Goal: Transaction & Acquisition: Purchase product/service

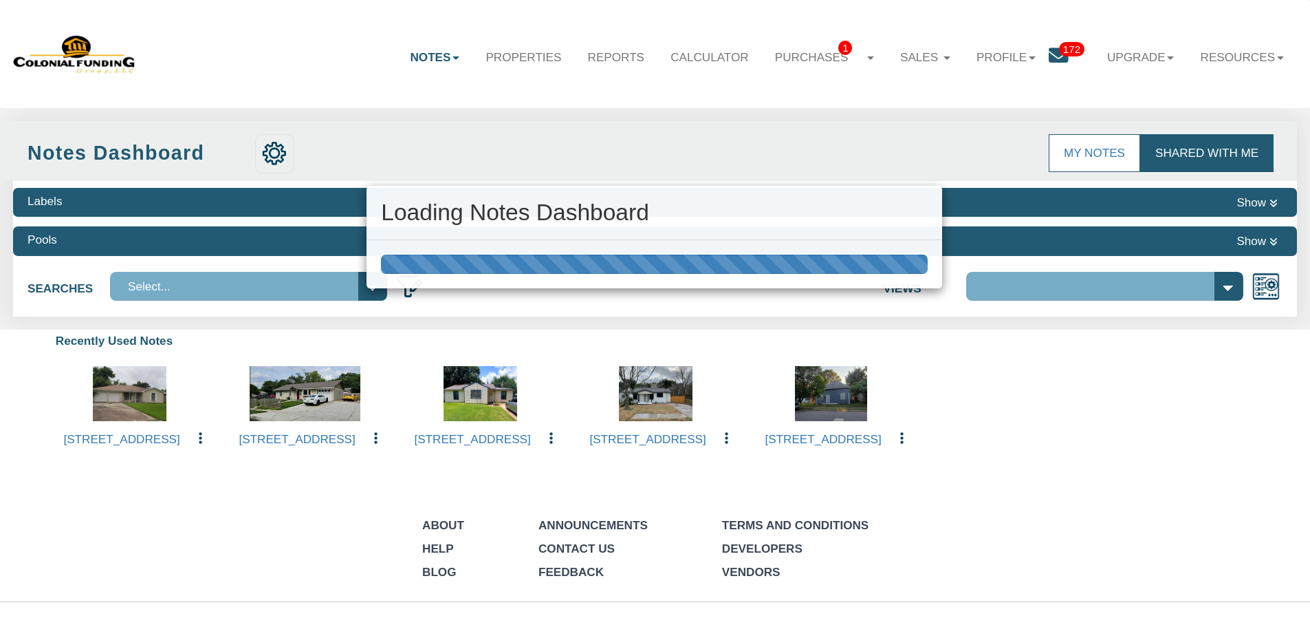
select select "316"
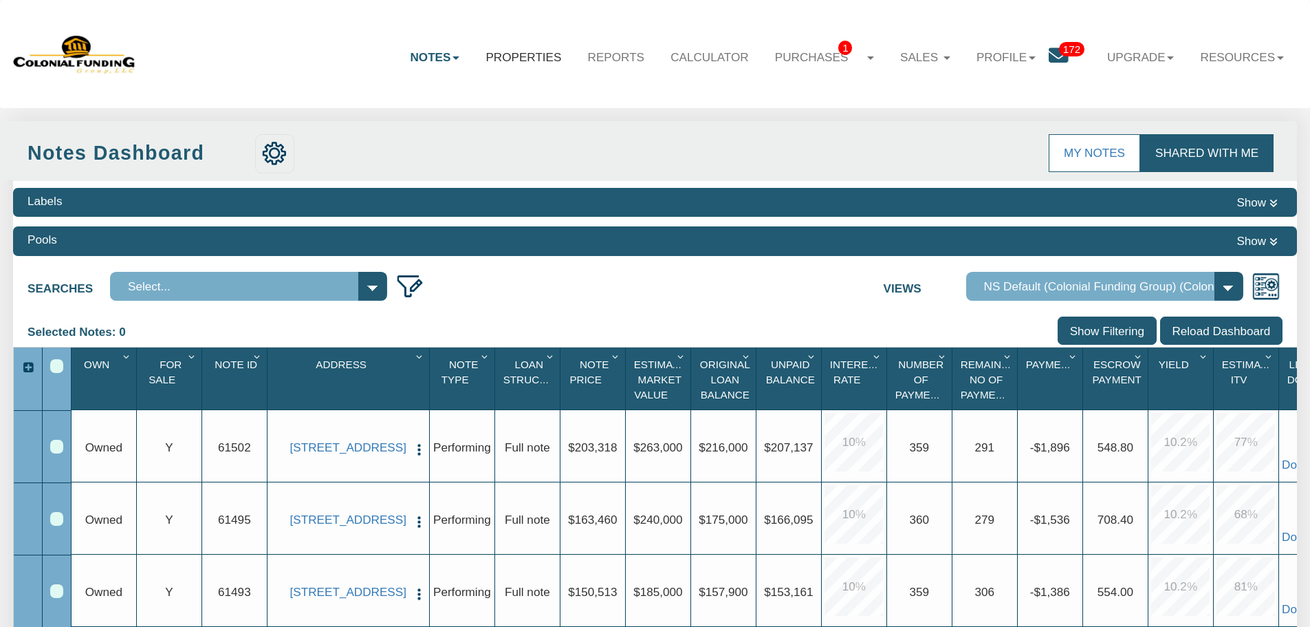
click at [539, 53] on link "Properties" at bounding box center [524, 57] width 102 height 40
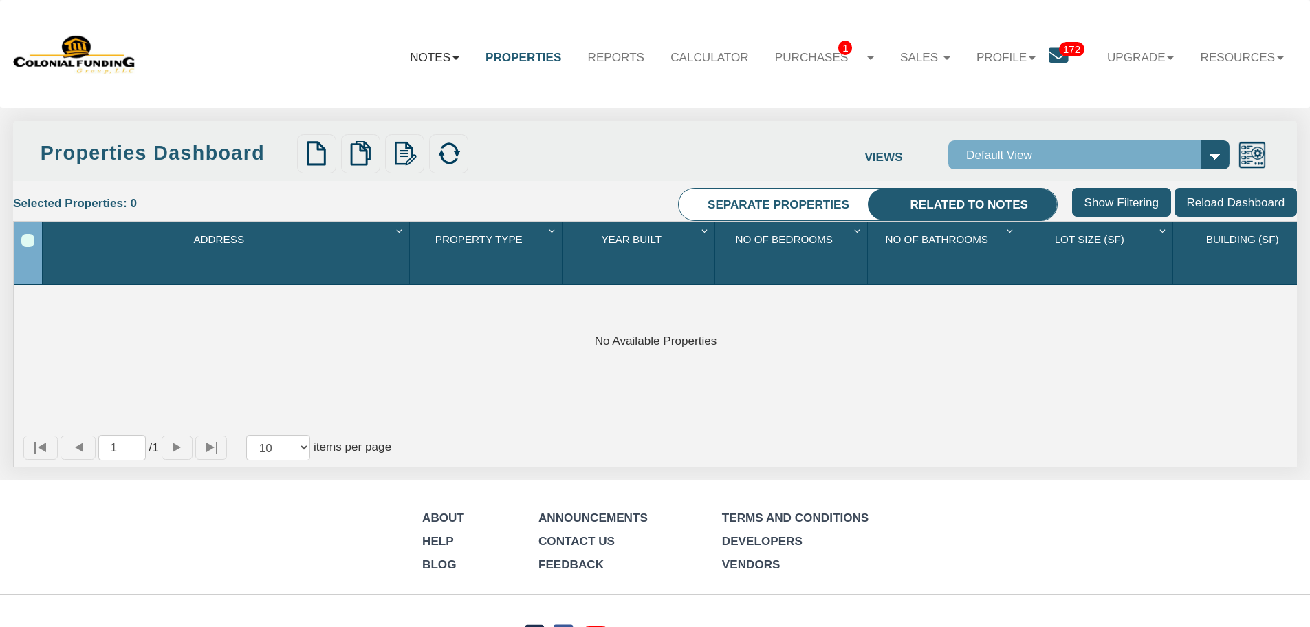
click at [444, 61] on link "Notes" at bounding box center [435, 57] width 76 height 40
click at [435, 78] on ul "Dashboard Transactions" at bounding box center [395, 105] width 153 height 56
click at [431, 62] on link "Notes" at bounding box center [435, 57] width 76 height 40
click at [417, 97] on link "Dashboard" at bounding box center [396, 94] width 152 height 23
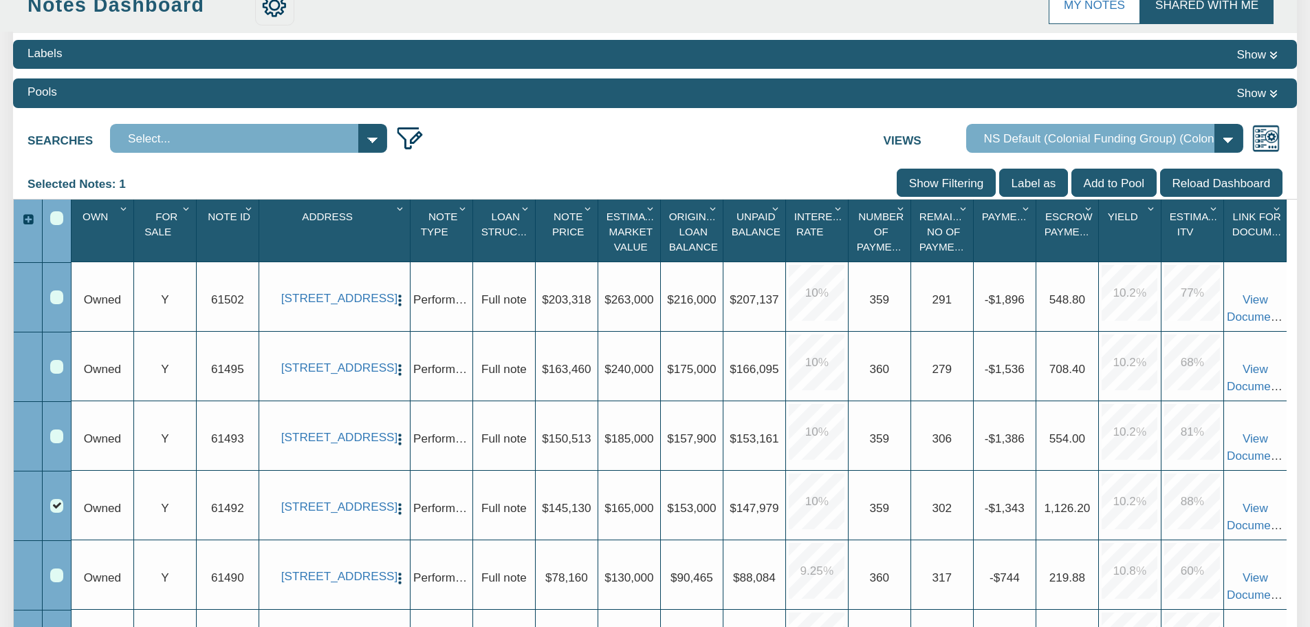
scroll to position [275, 0]
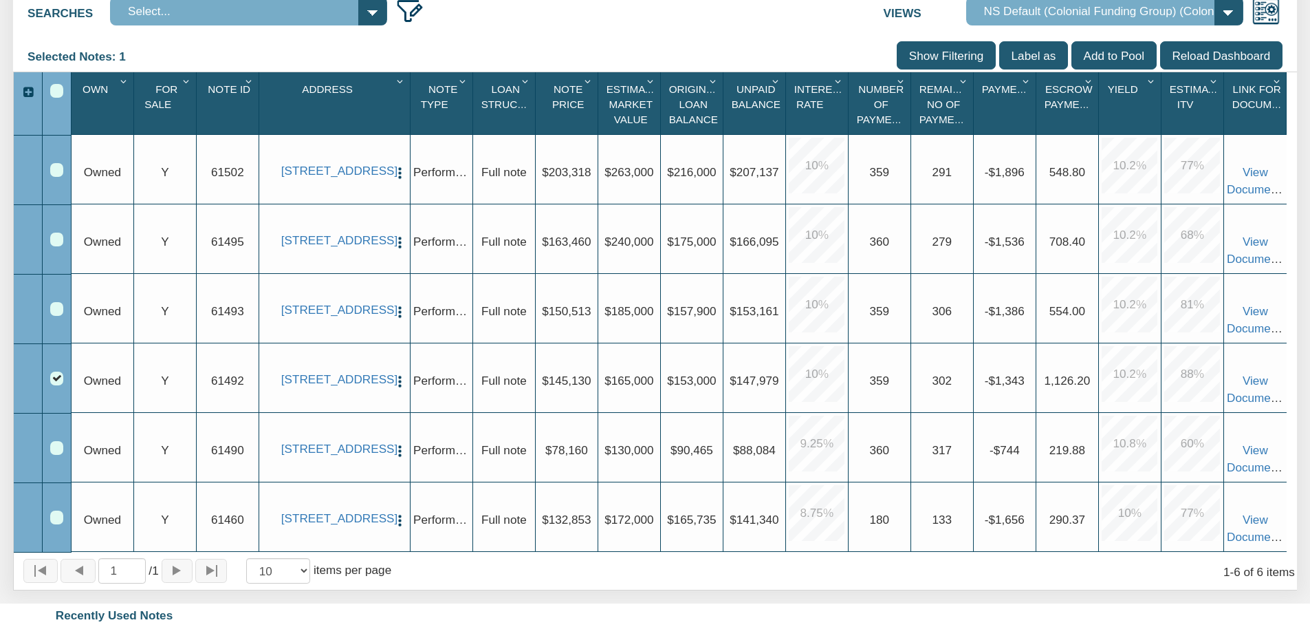
click at [56, 382] on div "Row 4, Row Selection Checkbox" at bounding box center [56, 377] width 13 height 13
click at [62, 248] on div at bounding box center [57, 239] width 29 height 69
click at [63, 245] on div "Row 2, Row Selection Checkbox" at bounding box center [56, 238] width 13 height 13
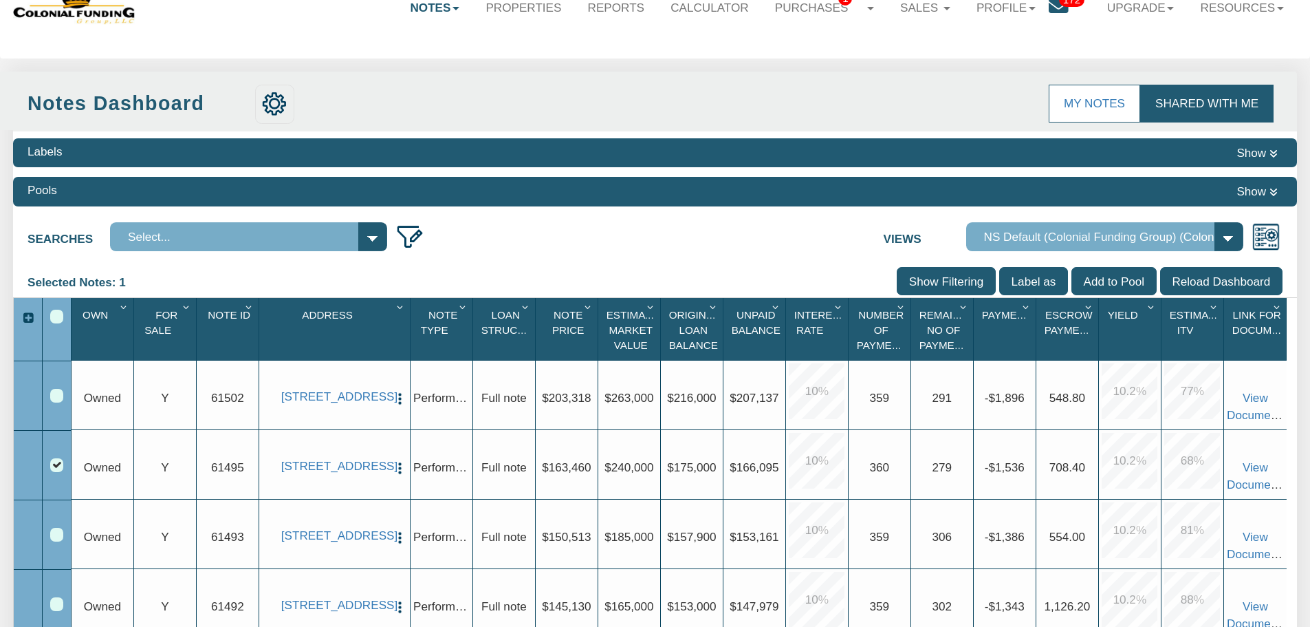
scroll to position [0, 0]
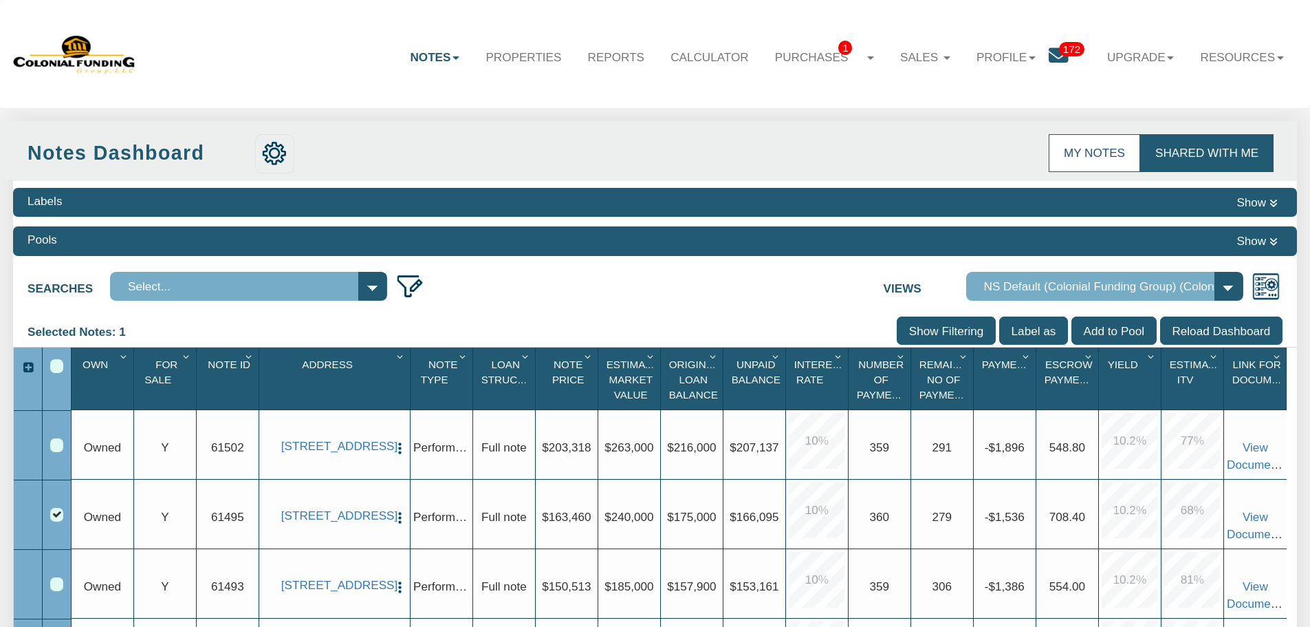
click at [1098, 148] on link "My Notes" at bounding box center [1094, 152] width 91 height 37
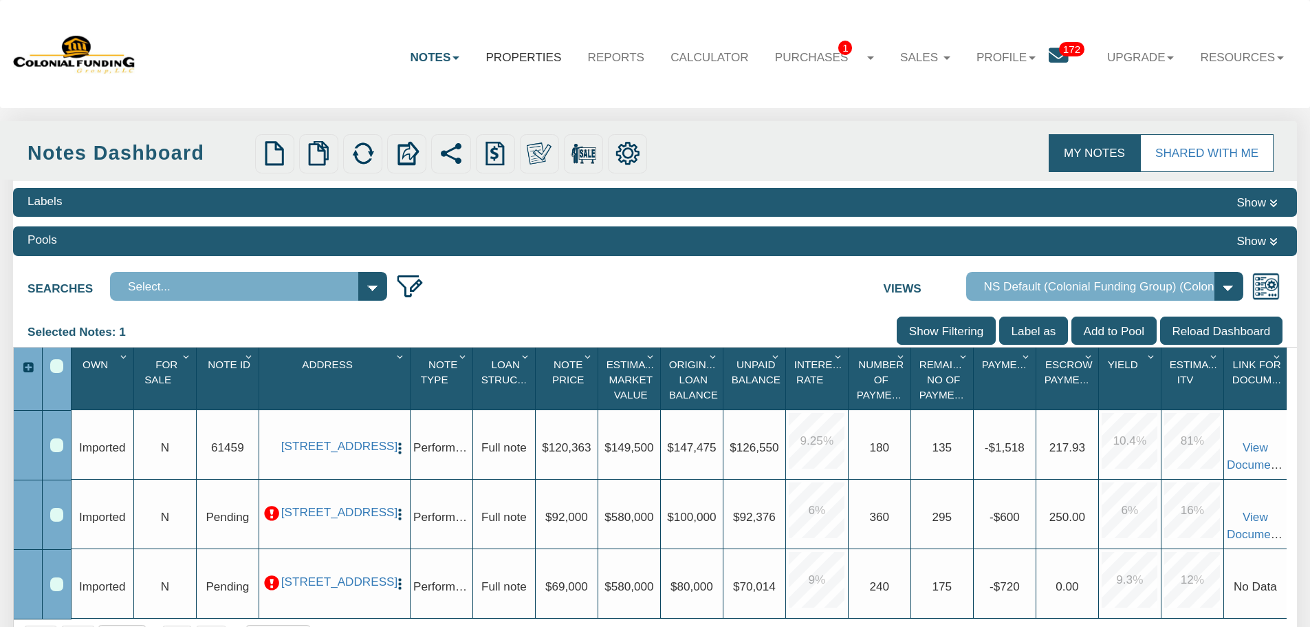
click at [509, 61] on link "Properties" at bounding box center [524, 57] width 102 height 40
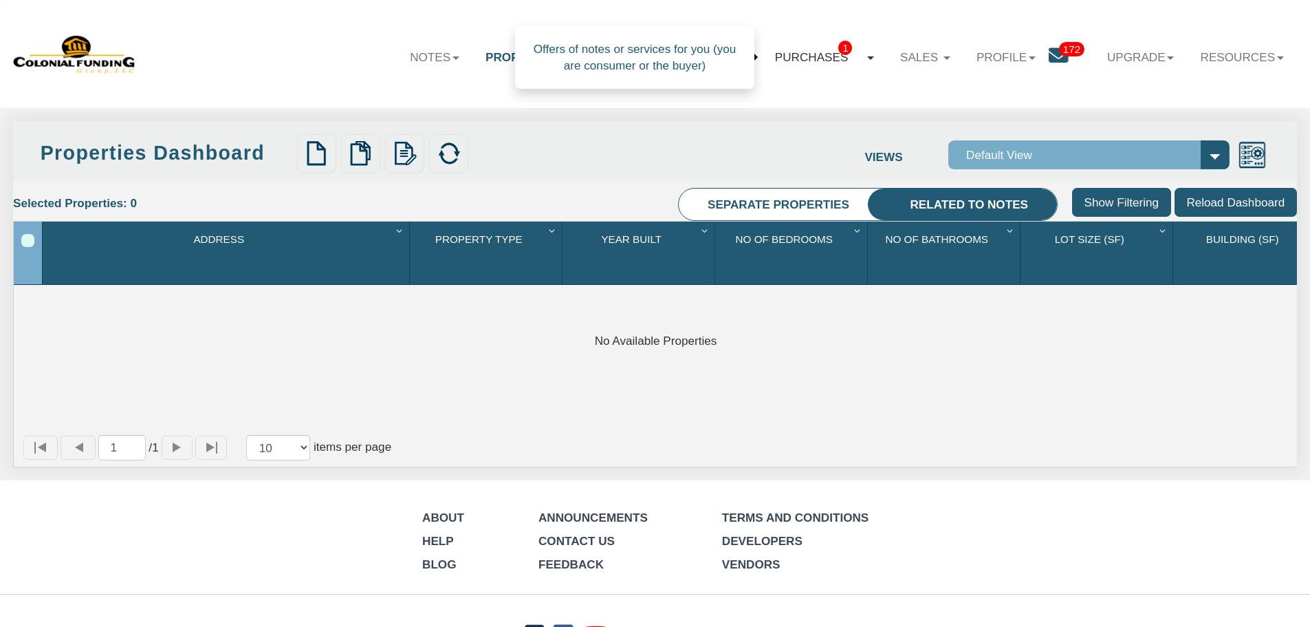
click at [817, 67] on link "Purchases 1" at bounding box center [824, 57] width 125 height 41
click at [804, 85] on span "1" at bounding box center [811, 85] width 14 height 14
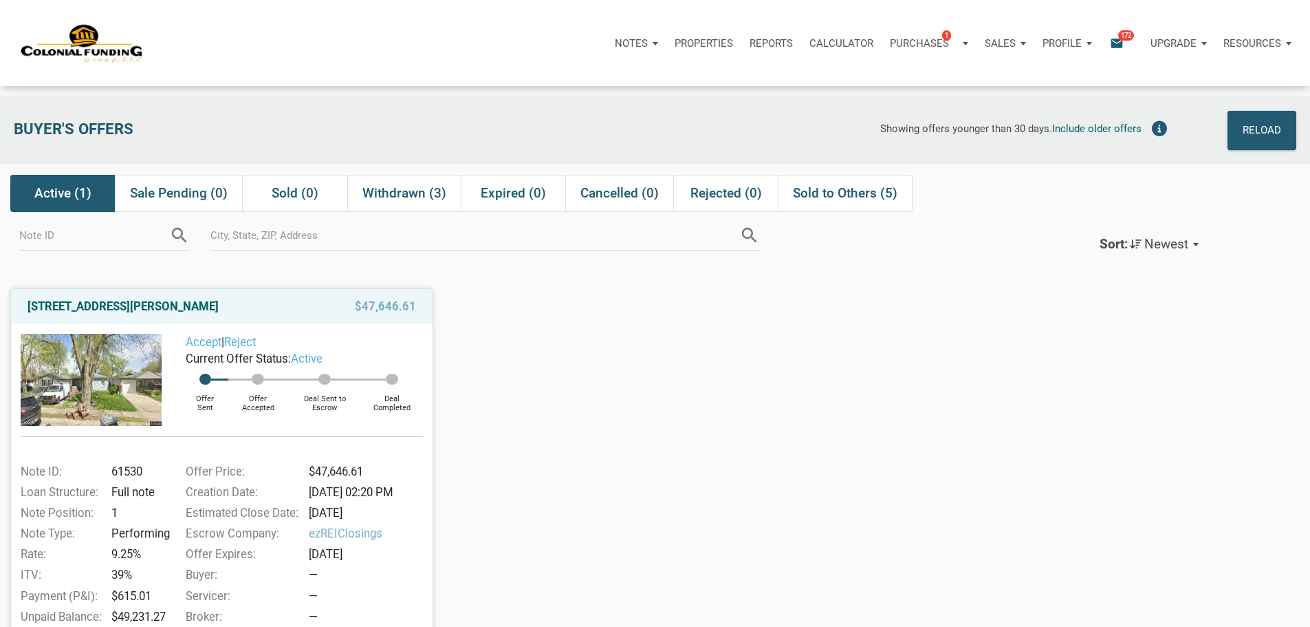
click at [1109, 47] on icon "email" at bounding box center [1117, 43] width 17 height 16
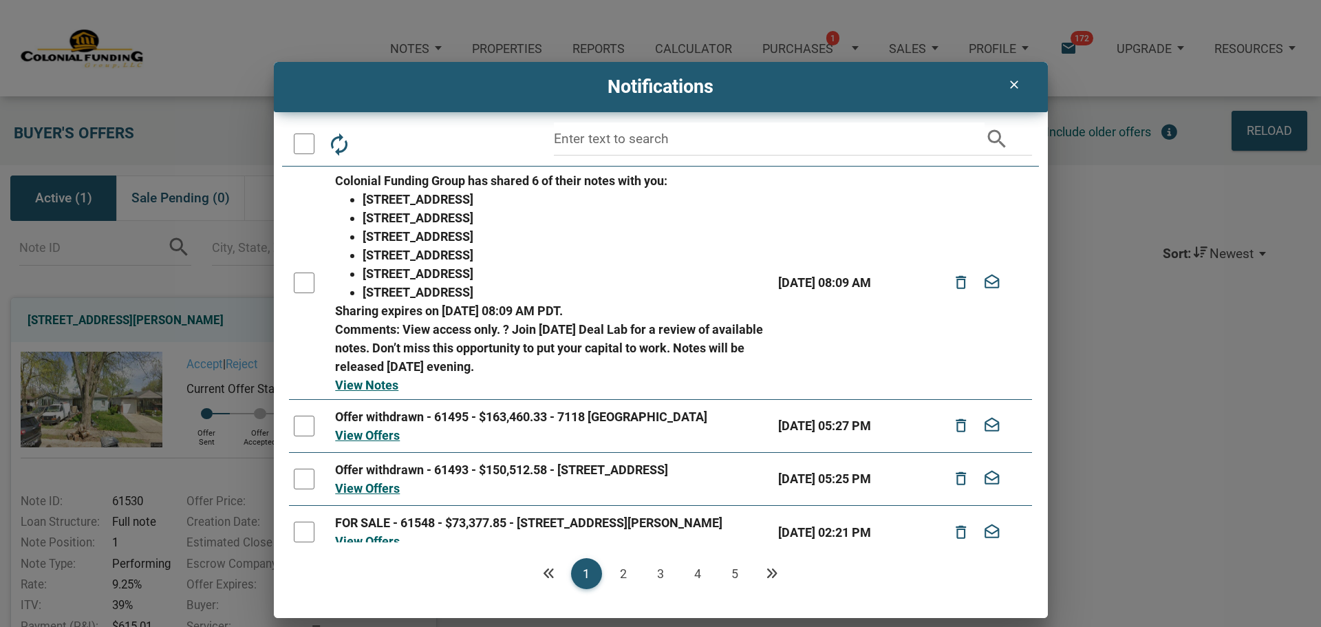
drag, startPoint x: 552, startPoint y: 215, endPoint x: 358, endPoint y: 217, distance: 194.0
click at [358, 217] on ul "712 Ave M, S. Houston, TX, 77587 7118 Heron, Houston, TX, 77087 2943 South Walc…" at bounding box center [551, 245] width 433 height 111
click at [600, 382] on div "View Notes" at bounding box center [551, 385] width 433 height 19
click at [1012, 98] on div "clear" at bounding box center [1014, 84] width 43 height 31
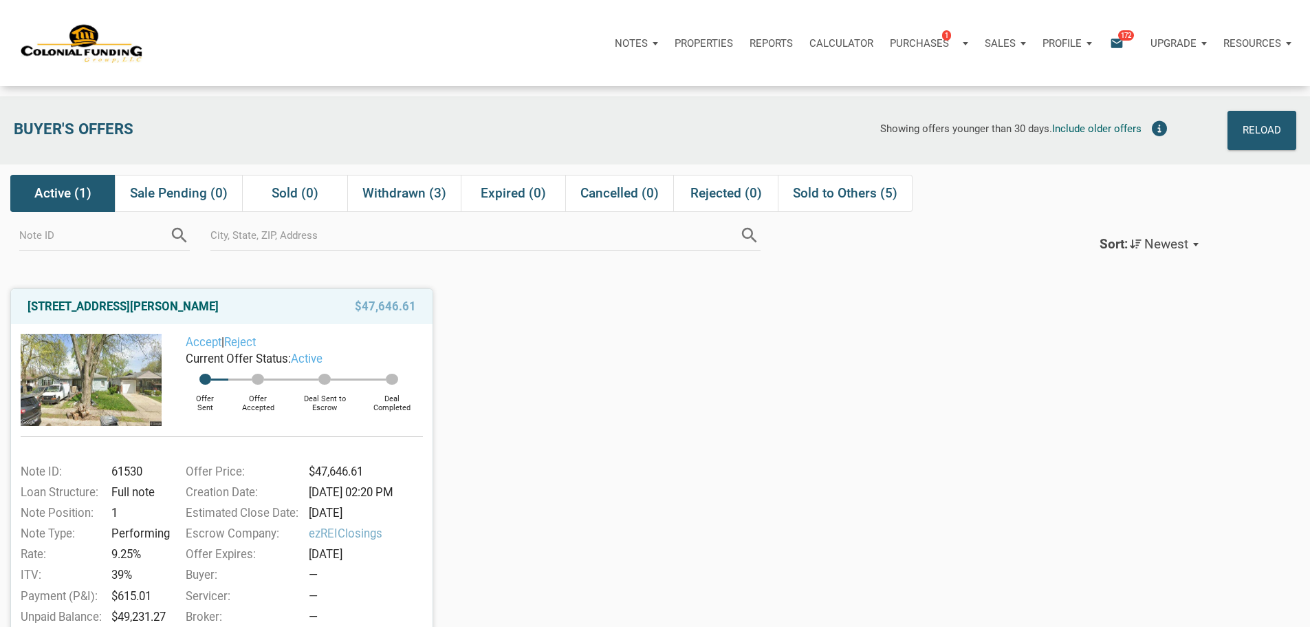
click at [1100, 61] on div "Notifications email 172" at bounding box center [1121, 43] width 43 height 41
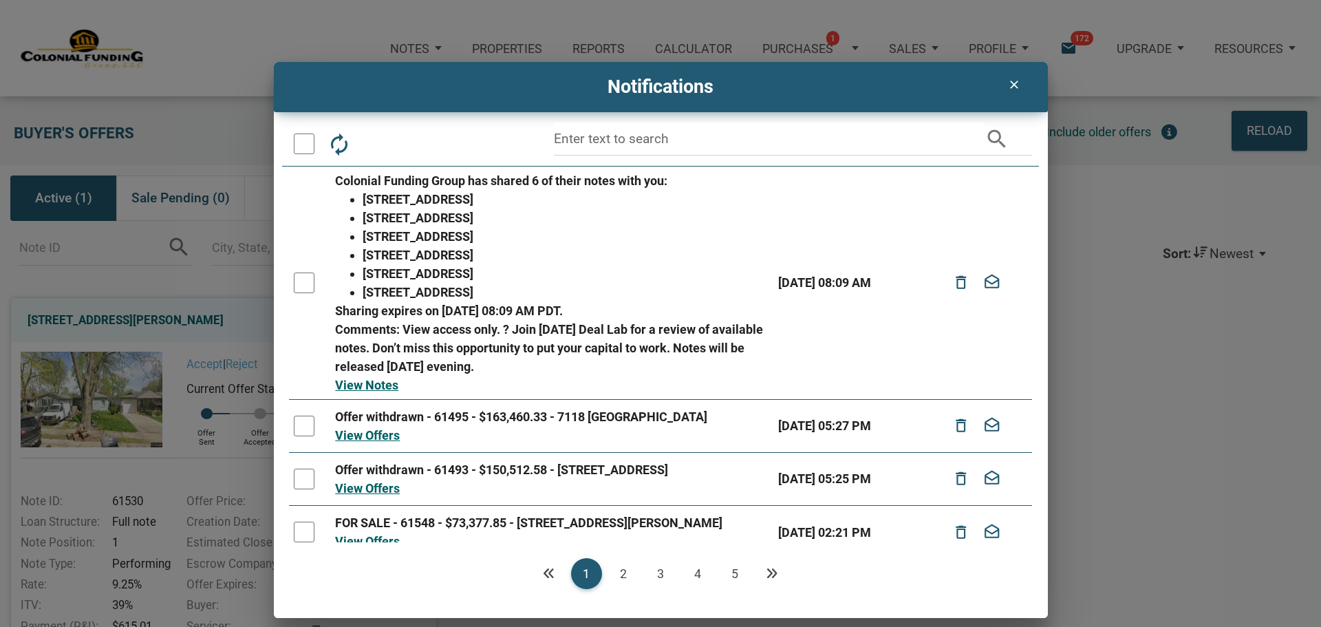
click at [1115, 189] on div "clear Notifications autorenew delete_outline drafts email search Colonial Fundi…" at bounding box center [660, 340] width 1321 height 556
click at [995, 92] on div "clear" at bounding box center [1014, 84] width 43 height 31
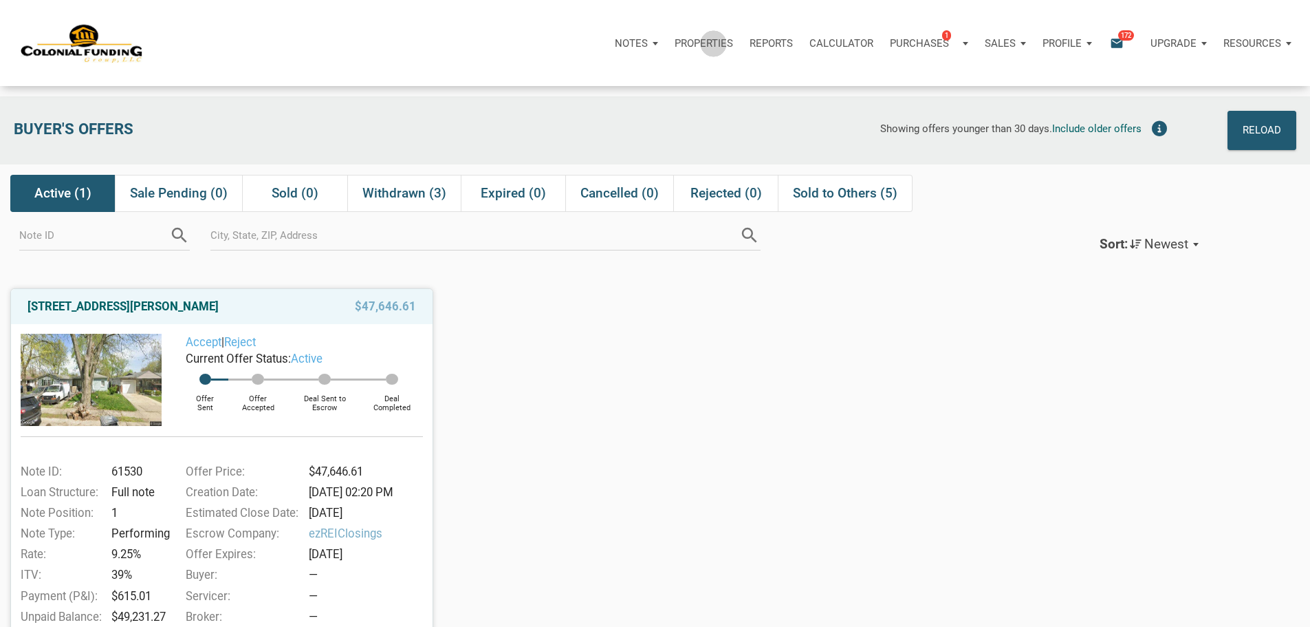
click at [666, 39] on div "Properties" at bounding box center [703, 43] width 75 height 41
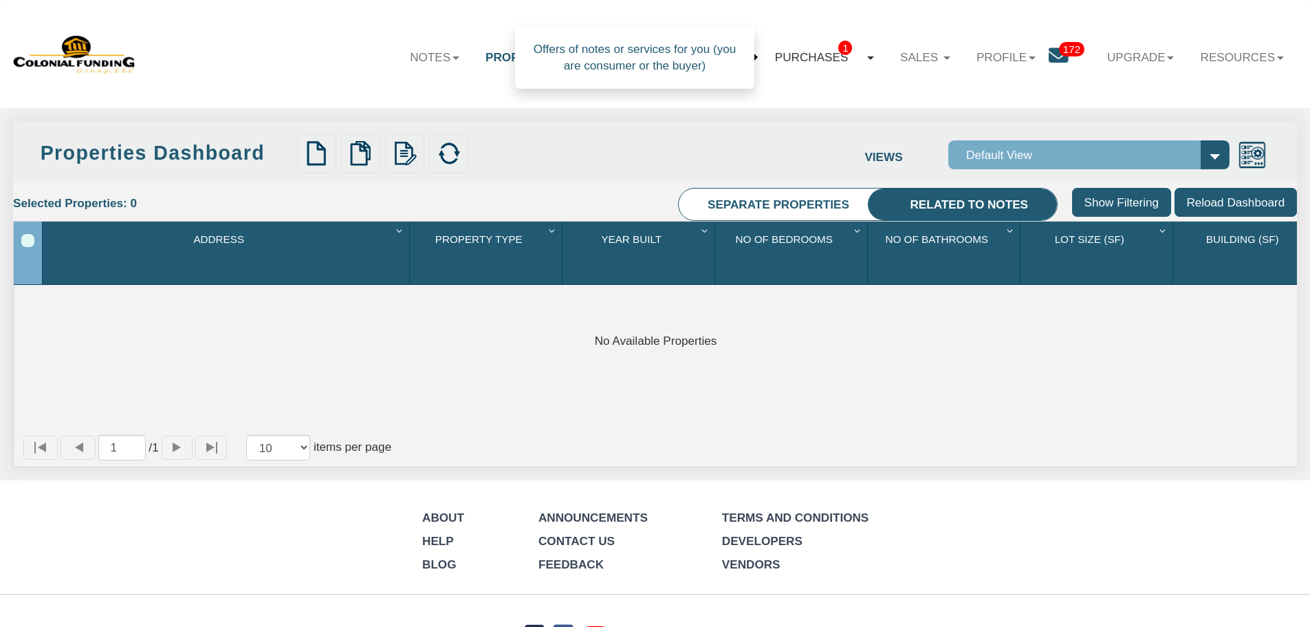
click at [834, 65] on link "Purchases 1" at bounding box center [824, 57] width 125 height 41
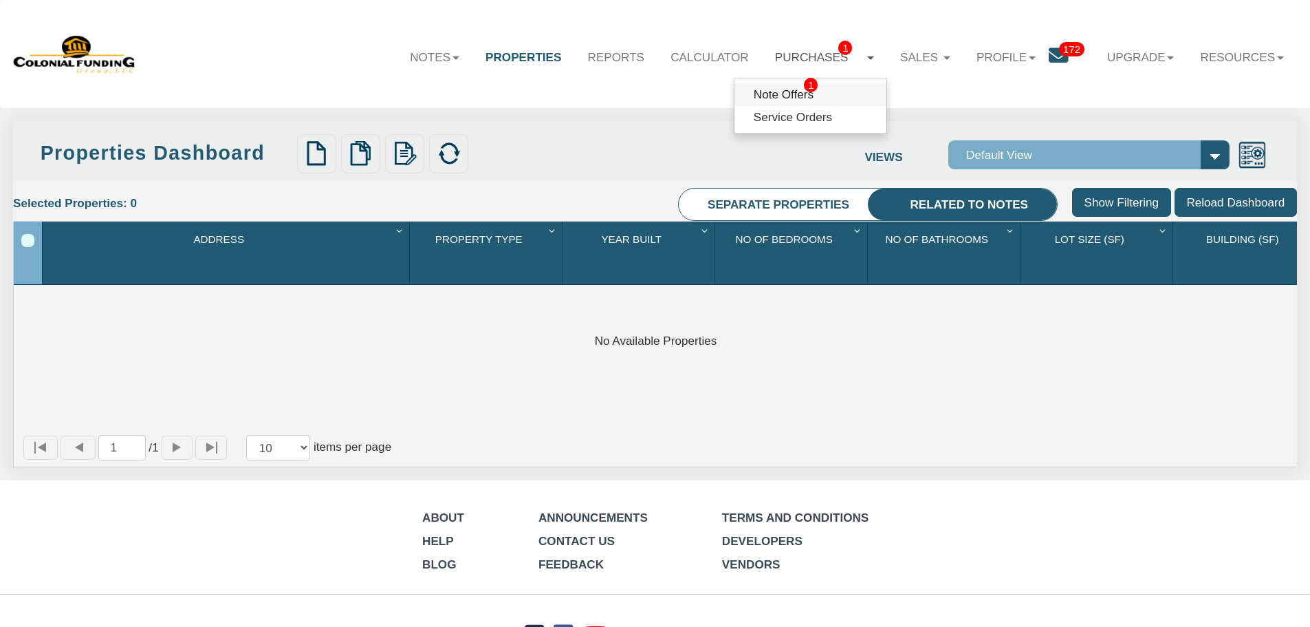
click at [863, 90] on link "Note Offers 1" at bounding box center [811, 94] width 152 height 23
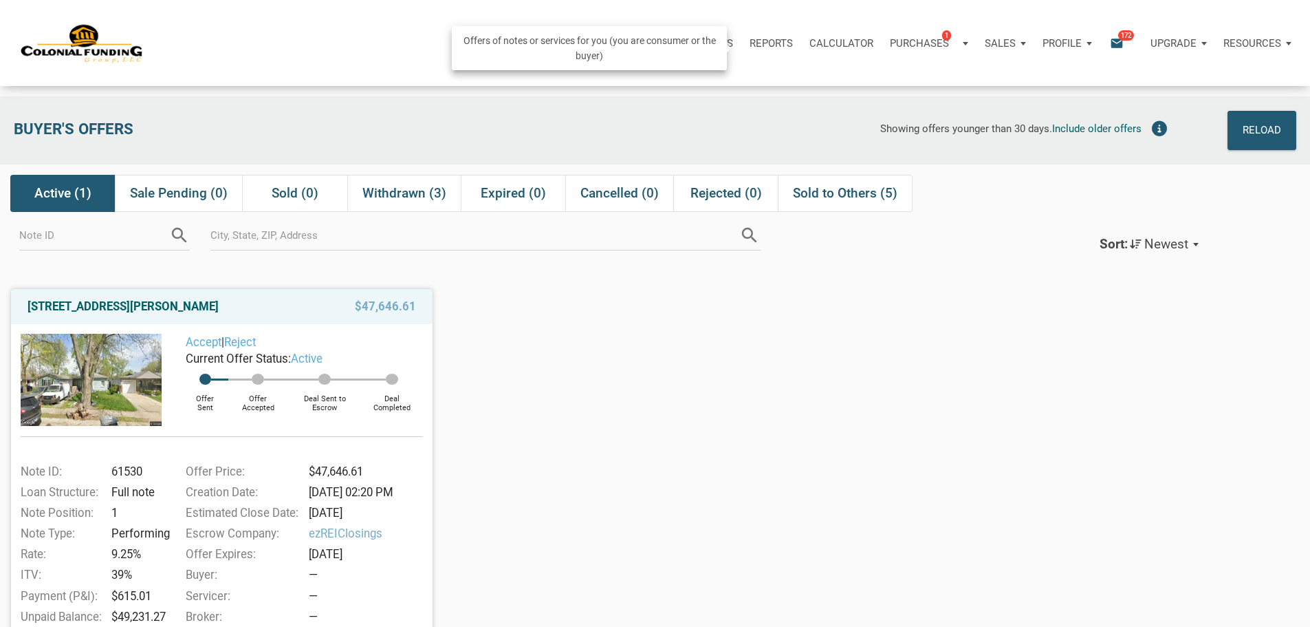
click at [890, 50] on p "Purchases" at bounding box center [919, 43] width 59 height 12
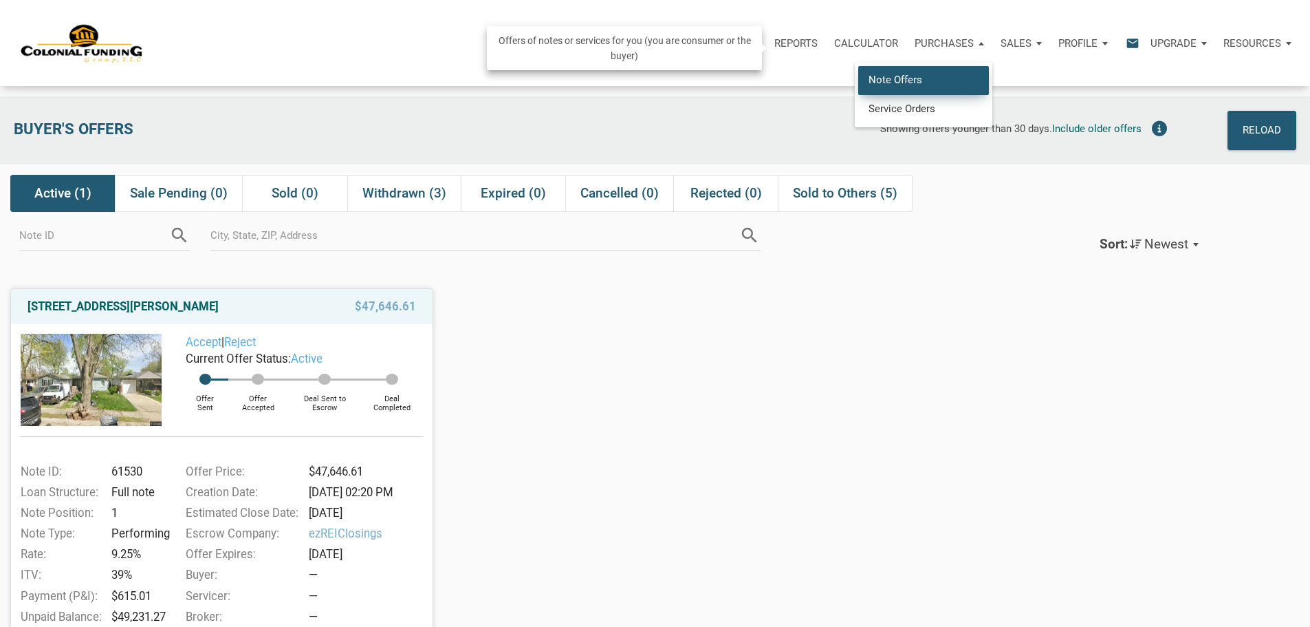
click at [858, 87] on link "Note Offers" at bounding box center [923, 80] width 131 height 28
click at [907, 58] on div "Purchases" at bounding box center [950, 43] width 86 height 41
click at [858, 115] on link "Service Orders" at bounding box center [923, 108] width 131 height 28
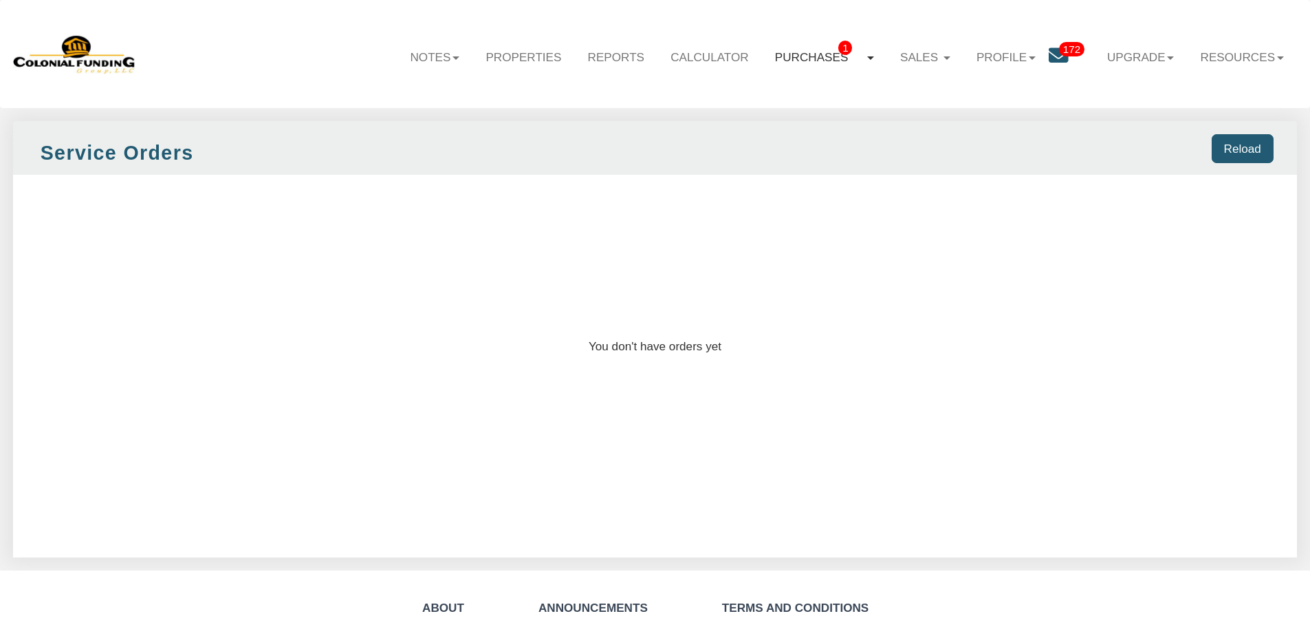
click at [821, 52] on link "Purchases 1" at bounding box center [824, 57] width 125 height 41
click at [804, 87] on span "1" at bounding box center [811, 85] width 14 height 14
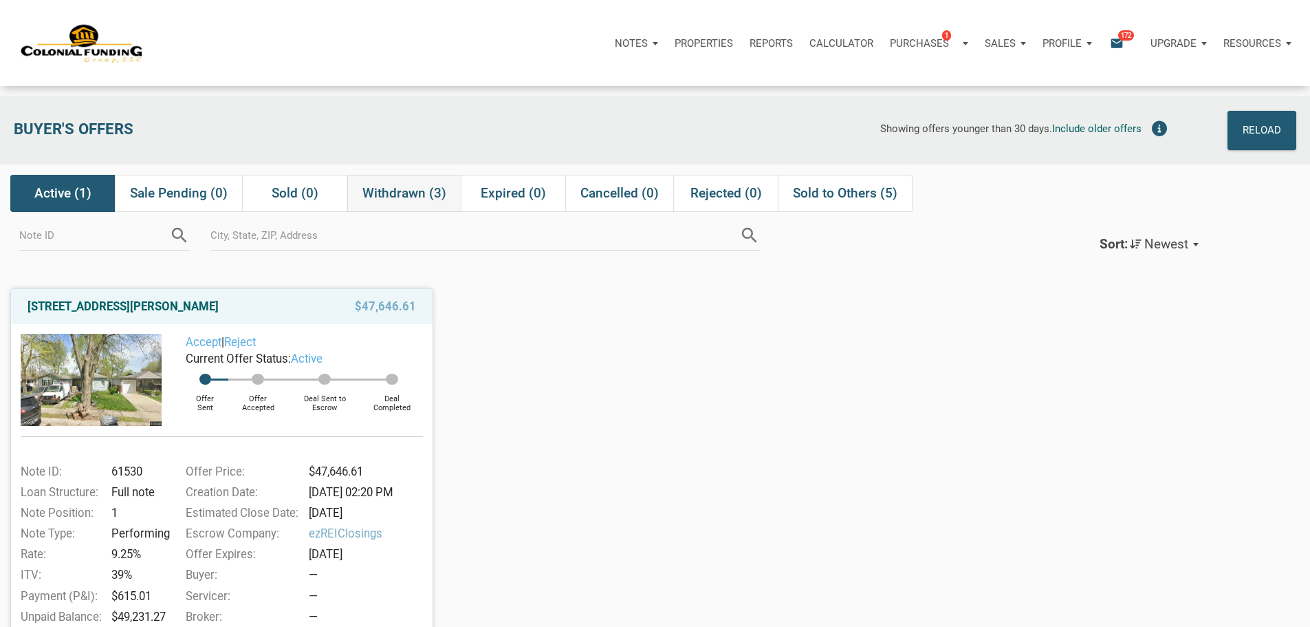
click at [391, 202] on span "Withdrawn (3)" at bounding box center [404, 193] width 84 height 17
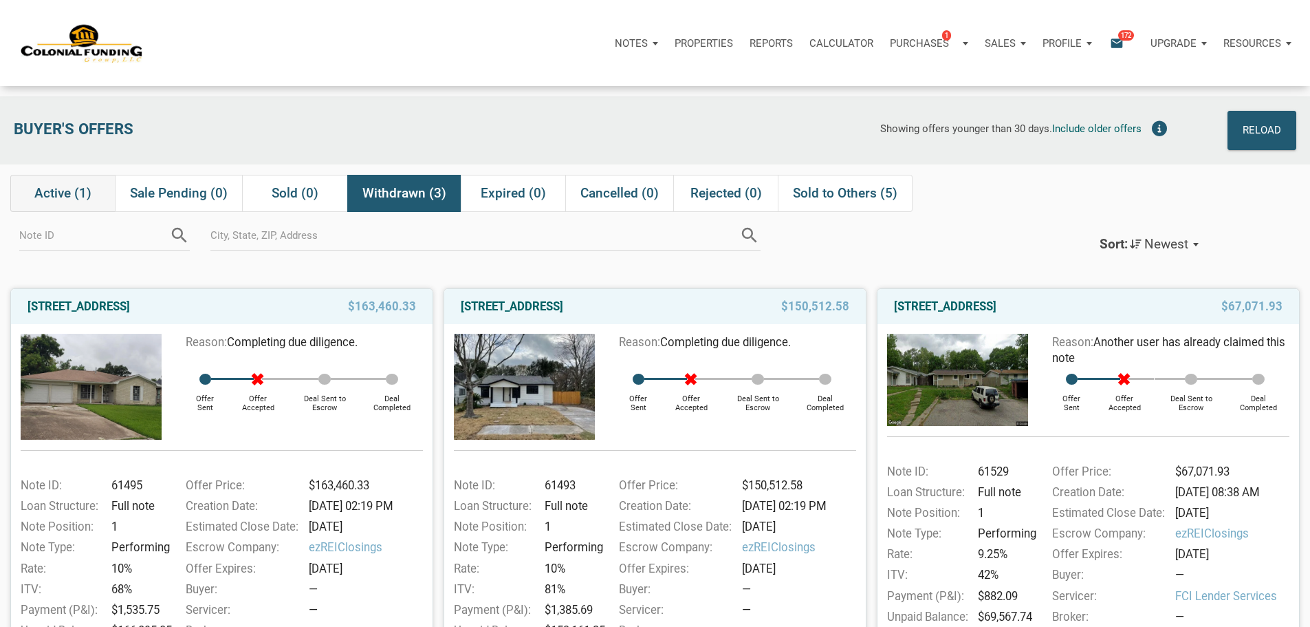
click at [59, 187] on span "Active (1)" at bounding box center [62, 193] width 57 height 17
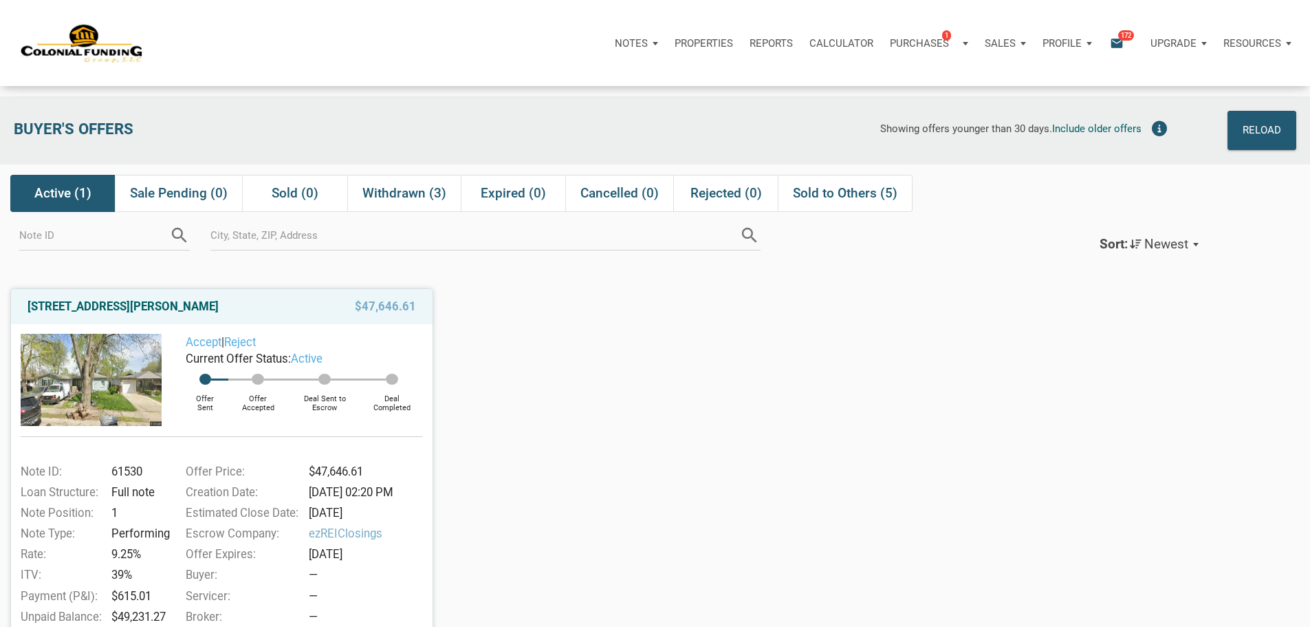
click at [607, 64] on div "Notes" at bounding box center [637, 43] width 60 height 41
click at [532, 91] on link "Dashboard" at bounding box center [597, 80] width 131 height 28
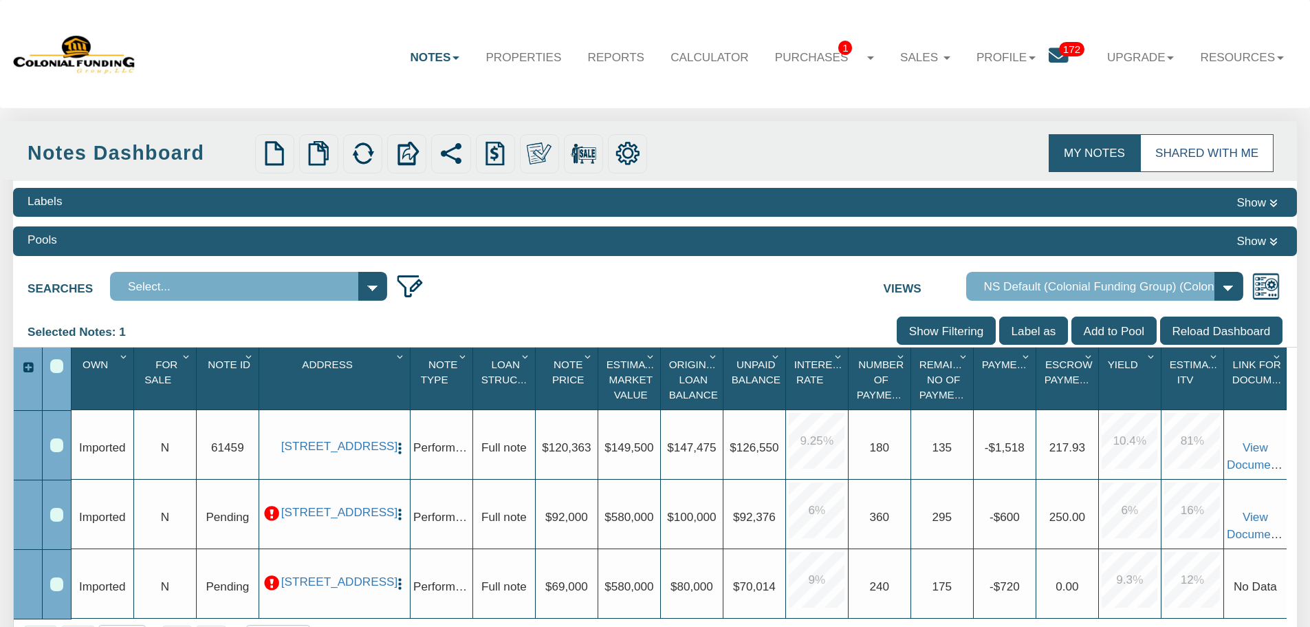
click at [1175, 135] on link "Shared with Me" at bounding box center [1206, 152] width 133 height 37
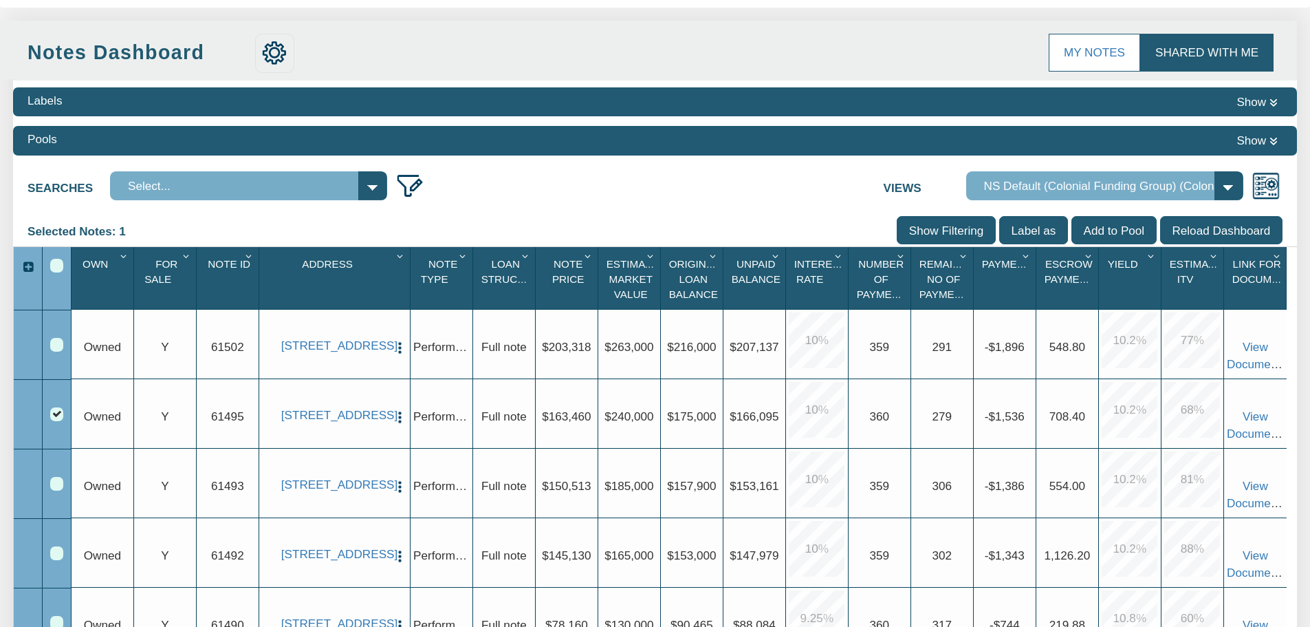
scroll to position [206, 0]
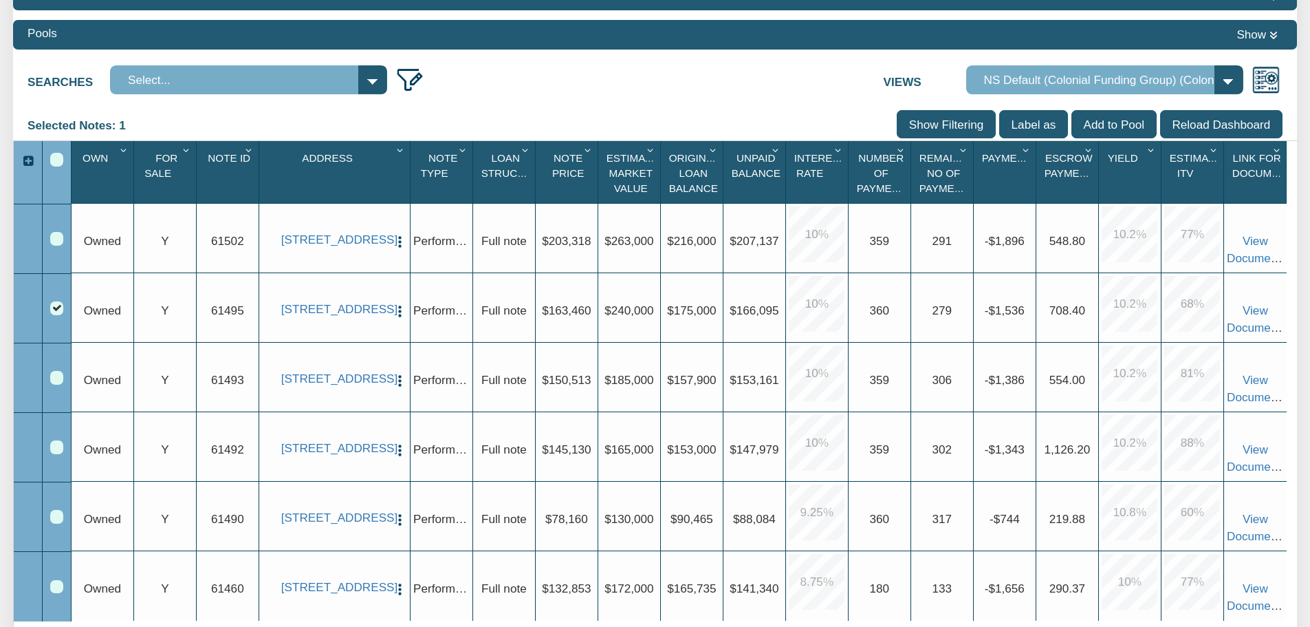
click at [61, 308] on div "Row 2, Row Selection Checkbox" at bounding box center [56, 307] width 13 height 13
click at [64, 310] on div at bounding box center [57, 308] width 29 height 69
click at [61, 310] on div "Row 2, Row Selection Checkbox" at bounding box center [56, 307] width 13 height 13
click at [955, 129] on input "Show Filtering" at bounding box center [946, 124] width 99 height 29
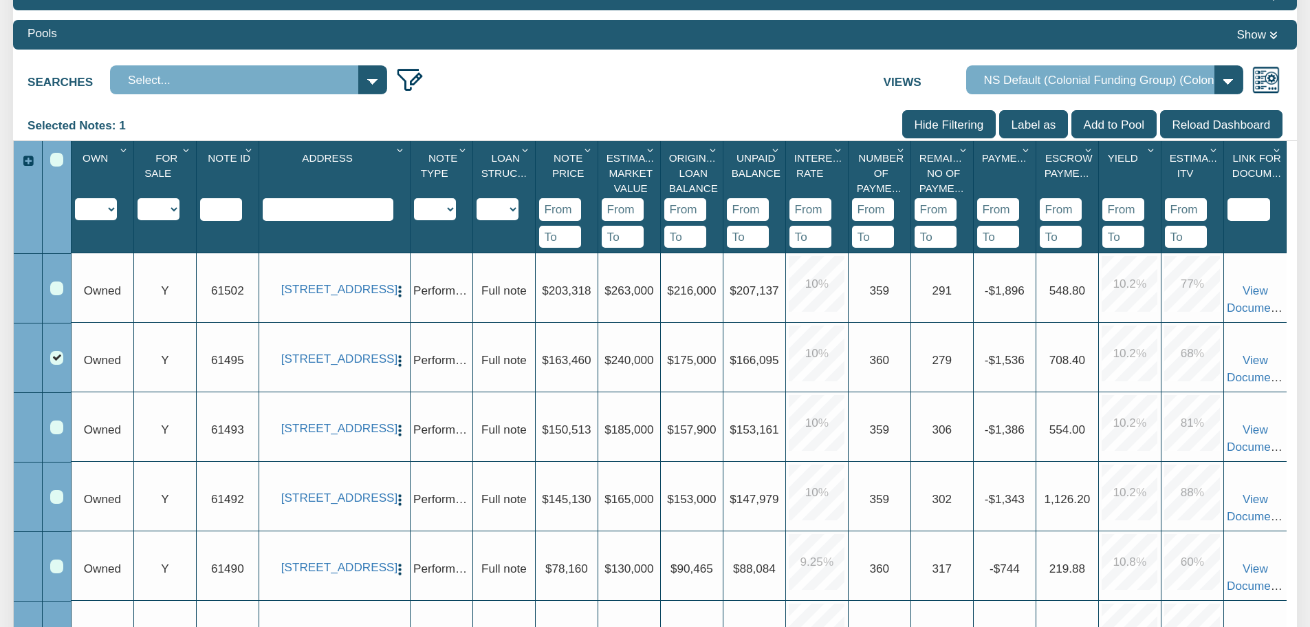
click at [955, 129] on input "Show Filtering" at bounding box center [949, 124] width 94 height 29
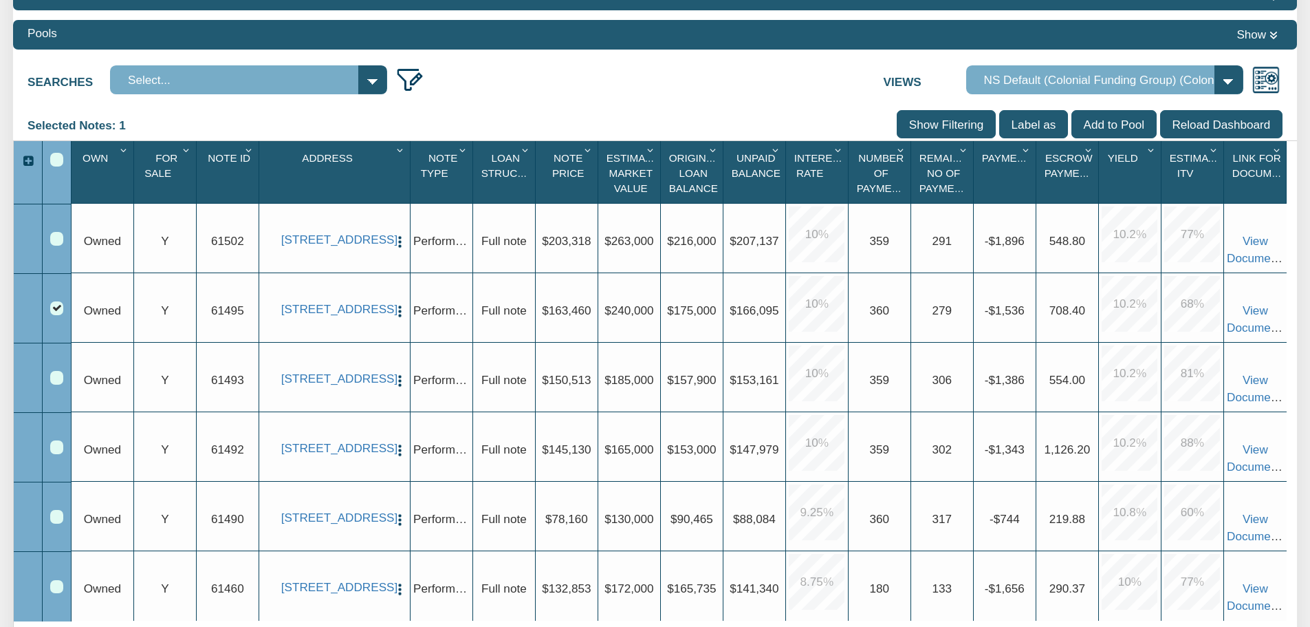
click at [1041, 125] on input "Label as" at bounding box center [1033, 124] width 69 height 29
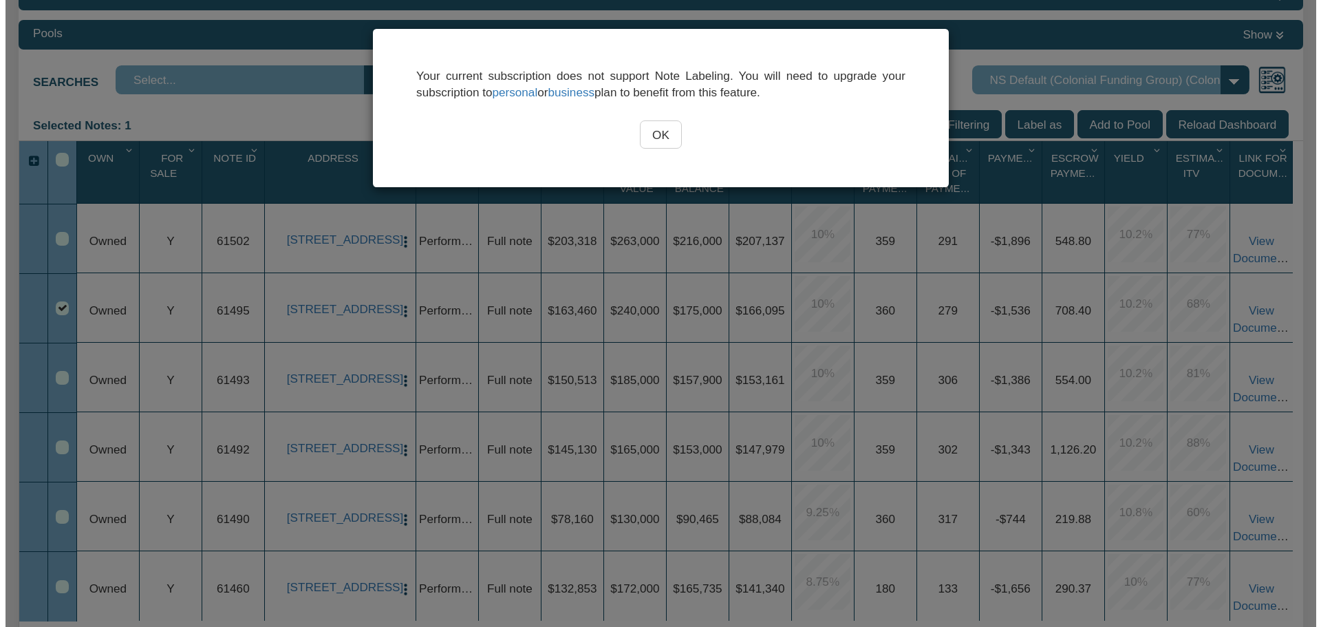
scroll to position [207, 0]
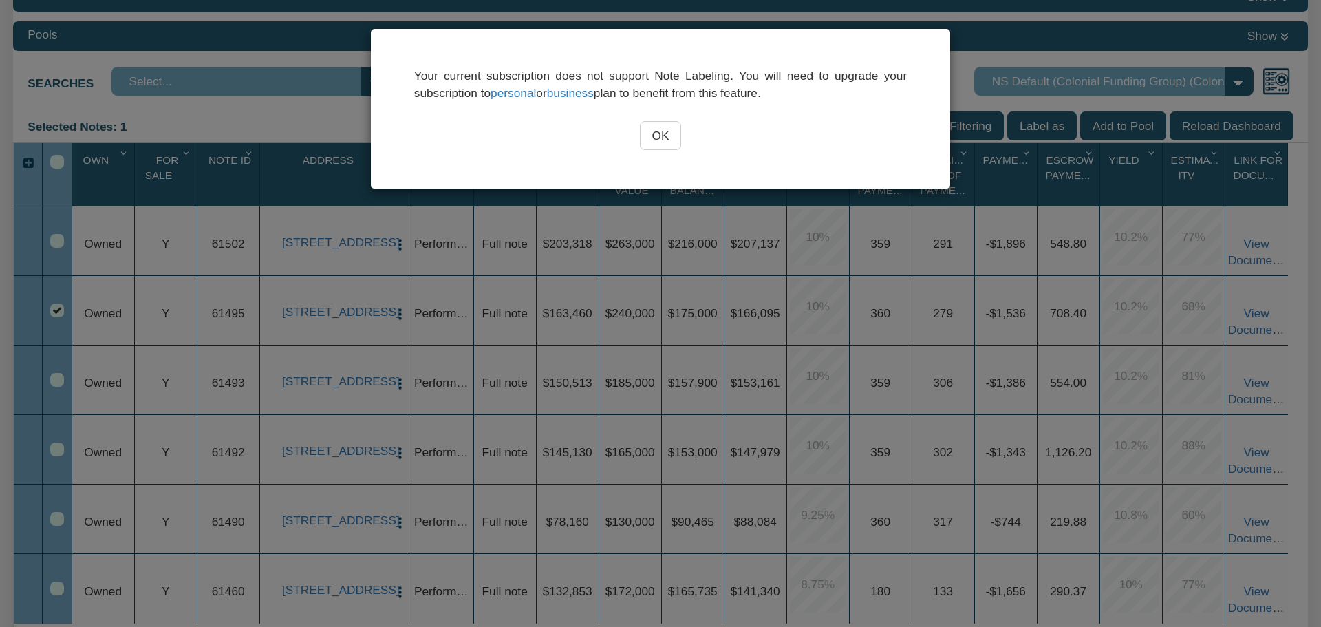
click at [657, 139] on input "OK" at bounding box center [661, 135] width 42 height 29
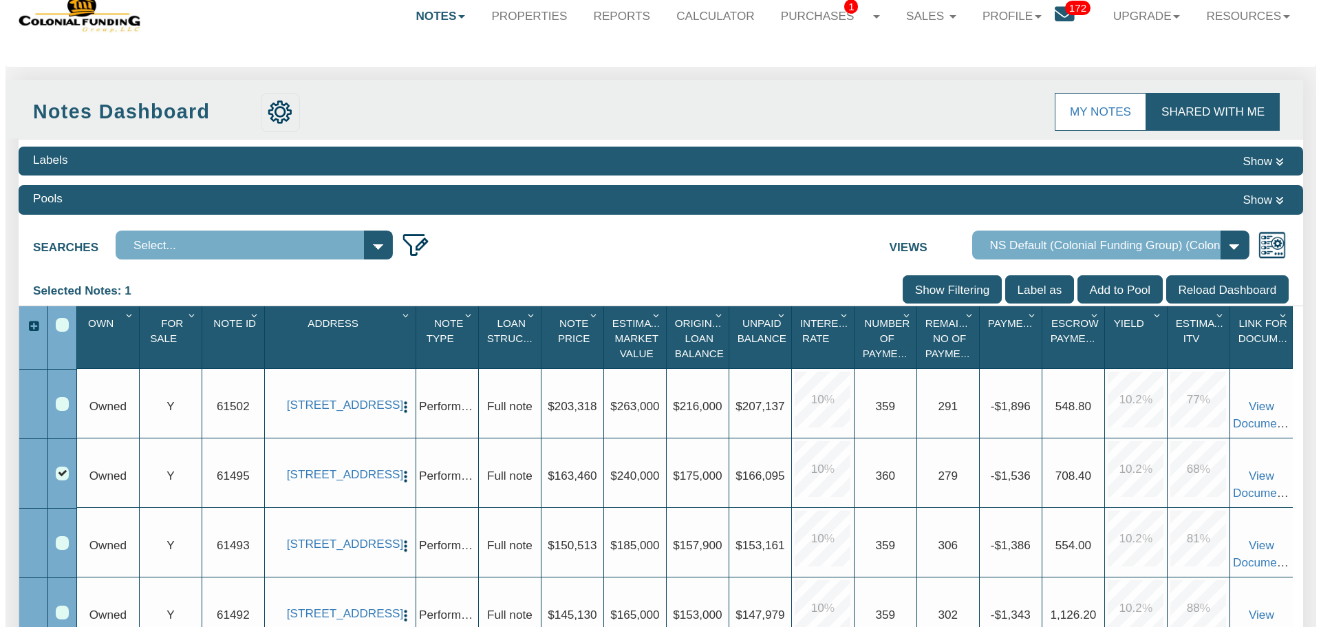
scroll to position [0, 0]
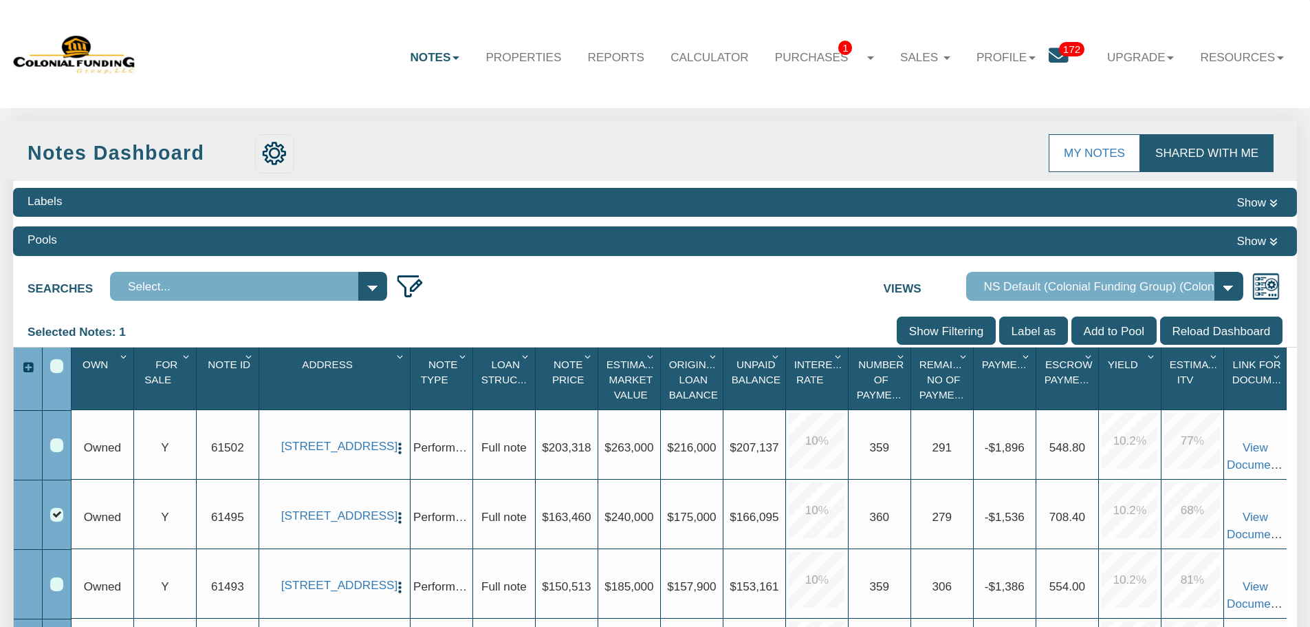
click at [1059, 64] on icon at bounding box center [1059, 56] width 20 height 20
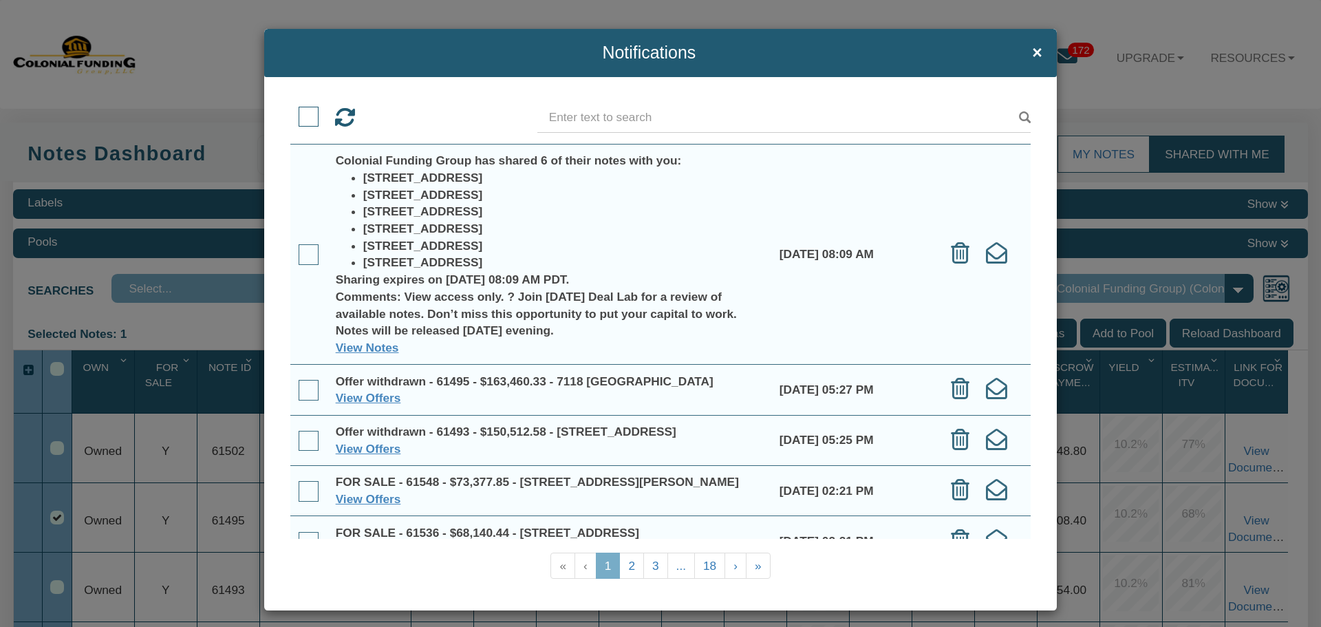
click at [303, 254] on span at bounding box center [309, 254] width 21 height 21
click at [299, 247] on input "checkbox" at bounding box center [299, 247] width 0 height 0
click at [303, 254] on span at bounding box center [309, 254] width 21 height 21
click at [299, 247] on input "checkbox" at bounding box center [299, 247] width 0 height 0
click at [347, 117] on icon at bounding box center [344, 117] width 21 height 21
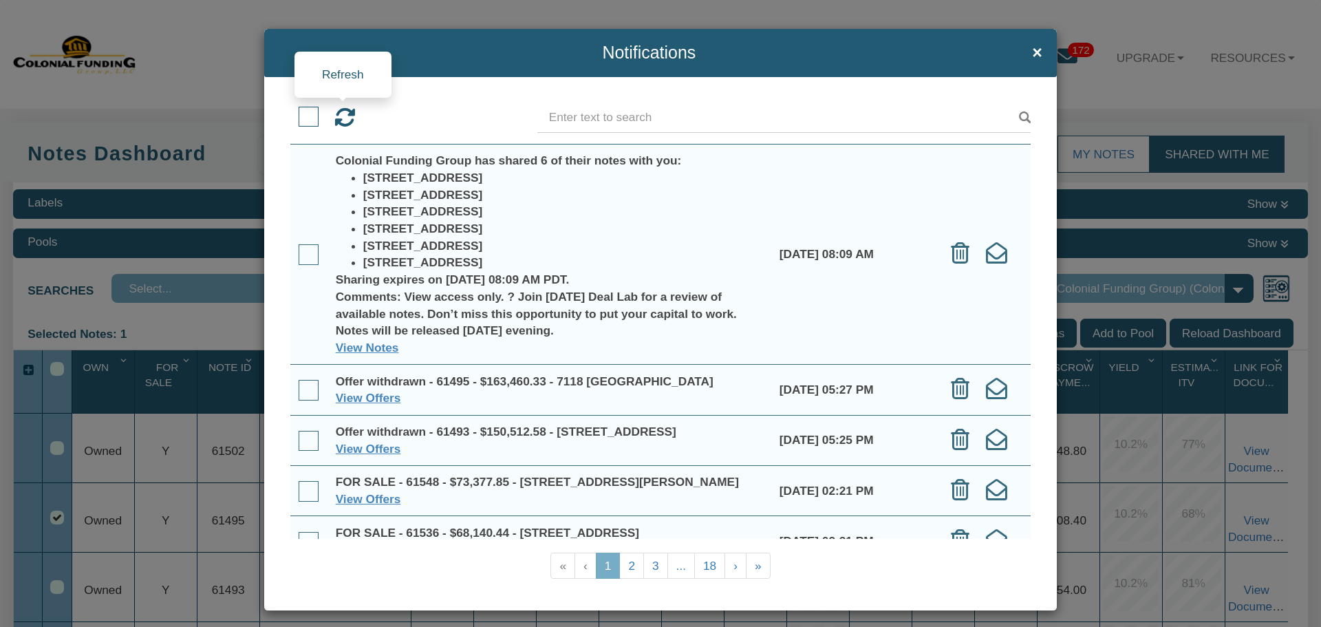
click at [347, 117] on icon at bounding box center [344, 117] width 21 height 21
click at [1032, 50] on span "×" at bounding box center [1037, 52] width 10 height 19
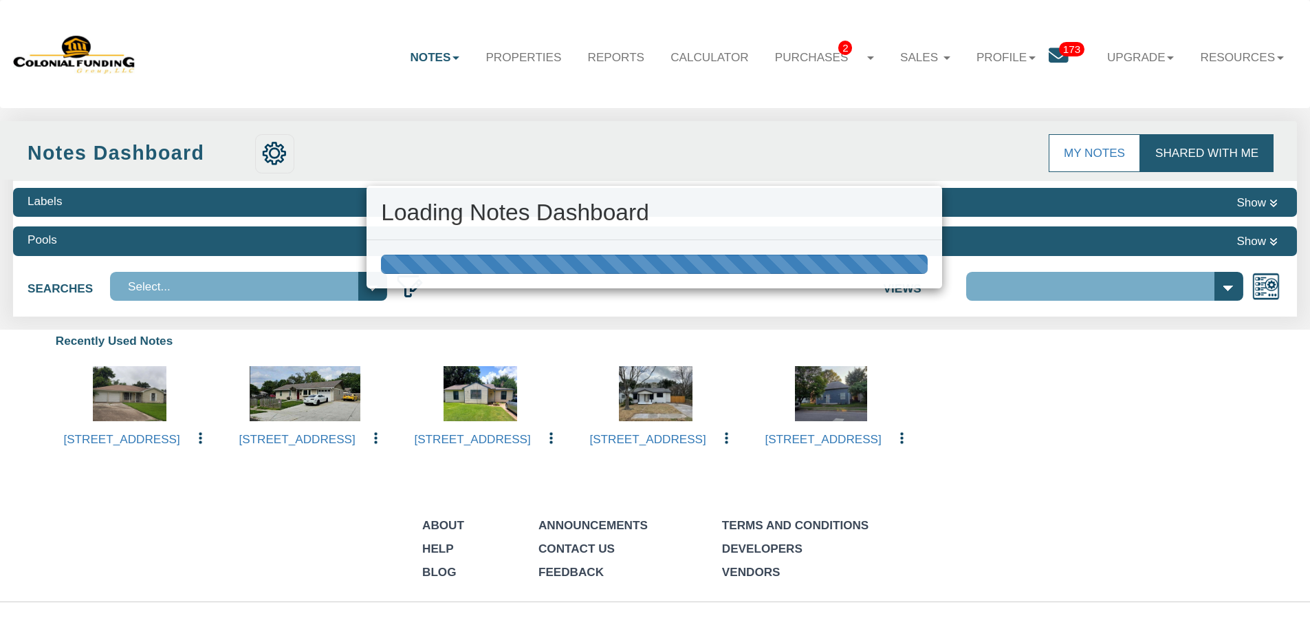
click at [1050, 50] on div "Loading Notes Dashboard" at bounding box center [655, 313] width 1310 height 627
select select "316"
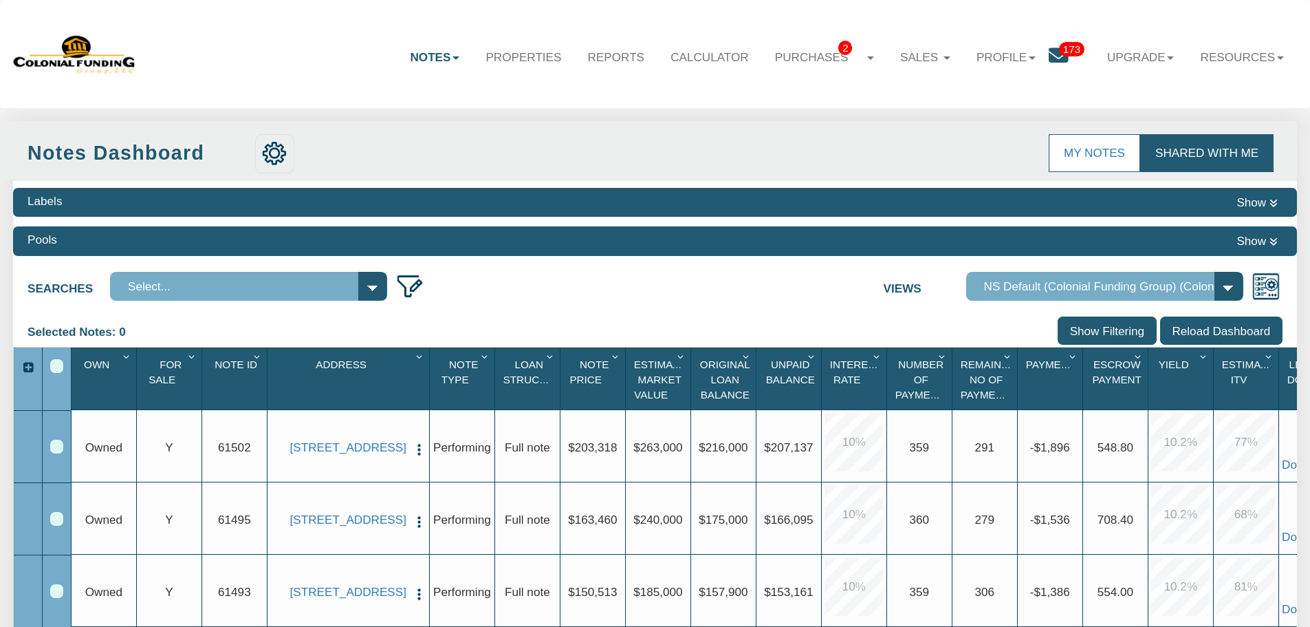
click at [1049, 69] on link "173" at bounding box center [1071, 58] width 45 height 42
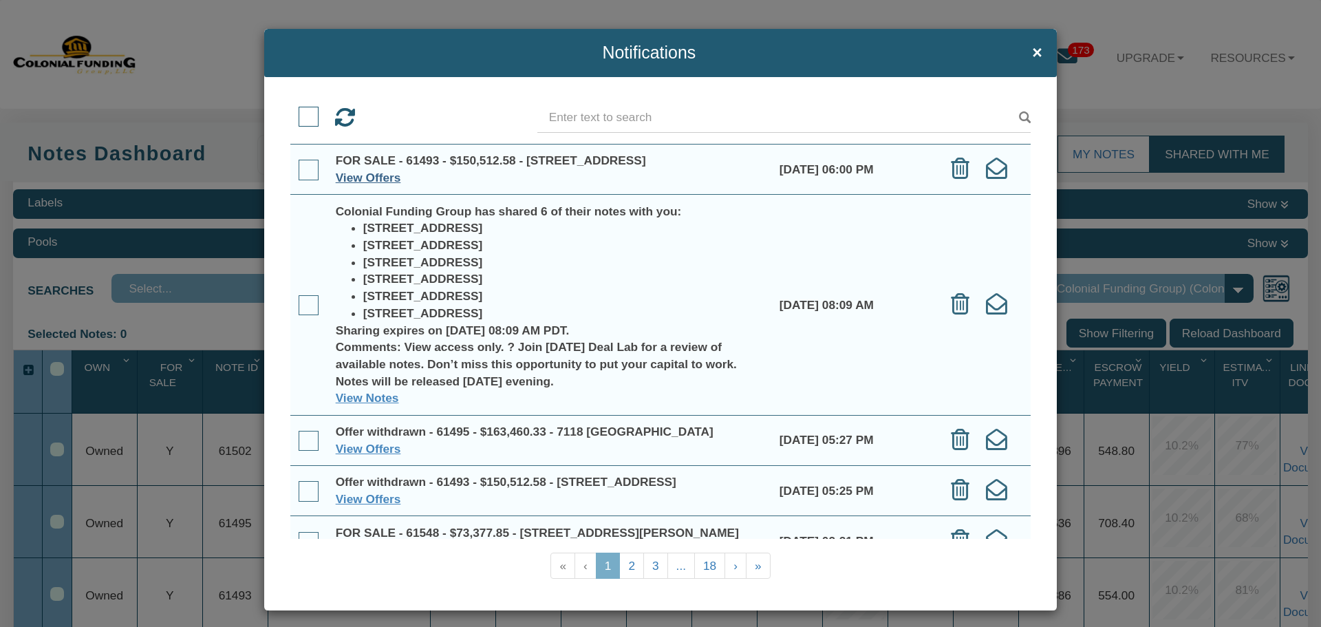
click at [382, 176] on link "View Offers" at bounding box center [368, 178] width 65 height 14
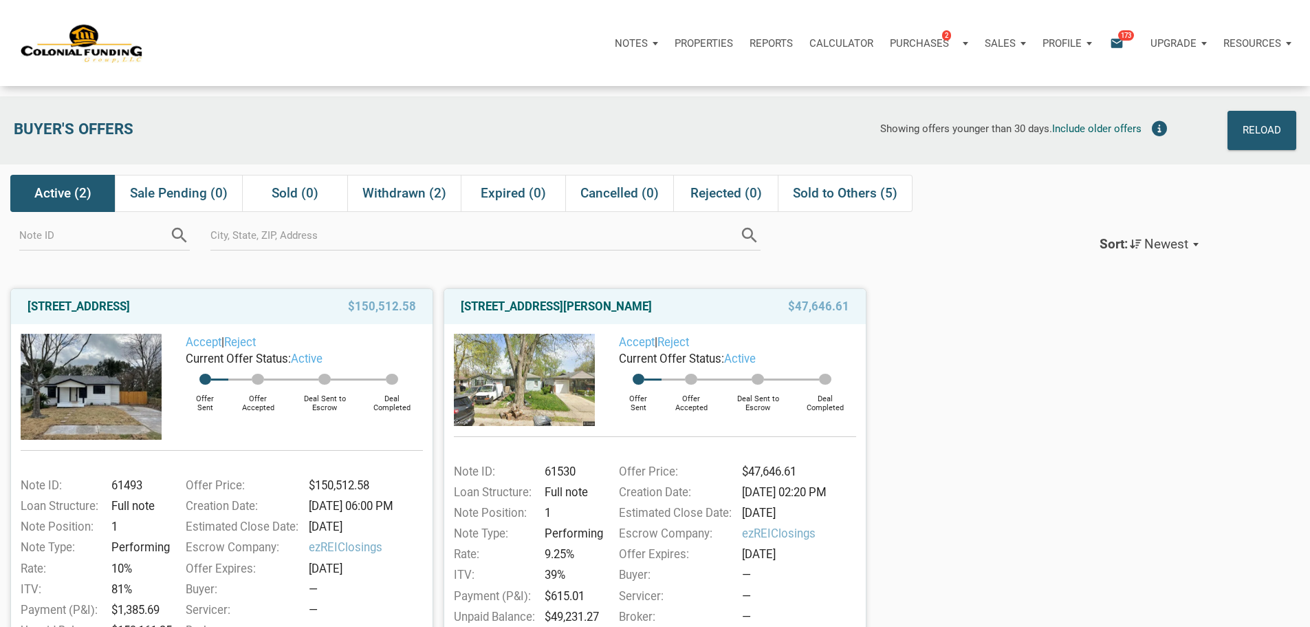
click at [1109, 51] on icon "email" at bounding box center [1117, 43] width 17 height 16
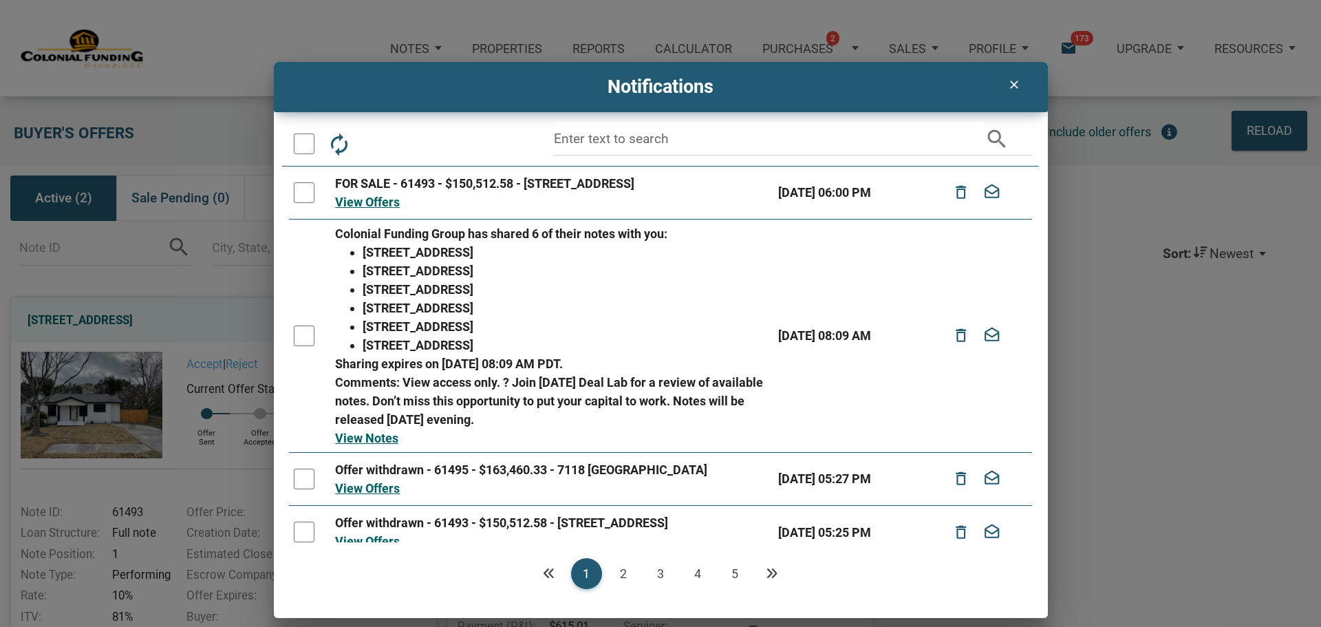
click at [346, 144] on icon "autorenew" at bounding box center [339, 143] width 25 height 25
click at [1014, 79] on icon "clear" at bounding box center [1014, 85] width 17 height 14
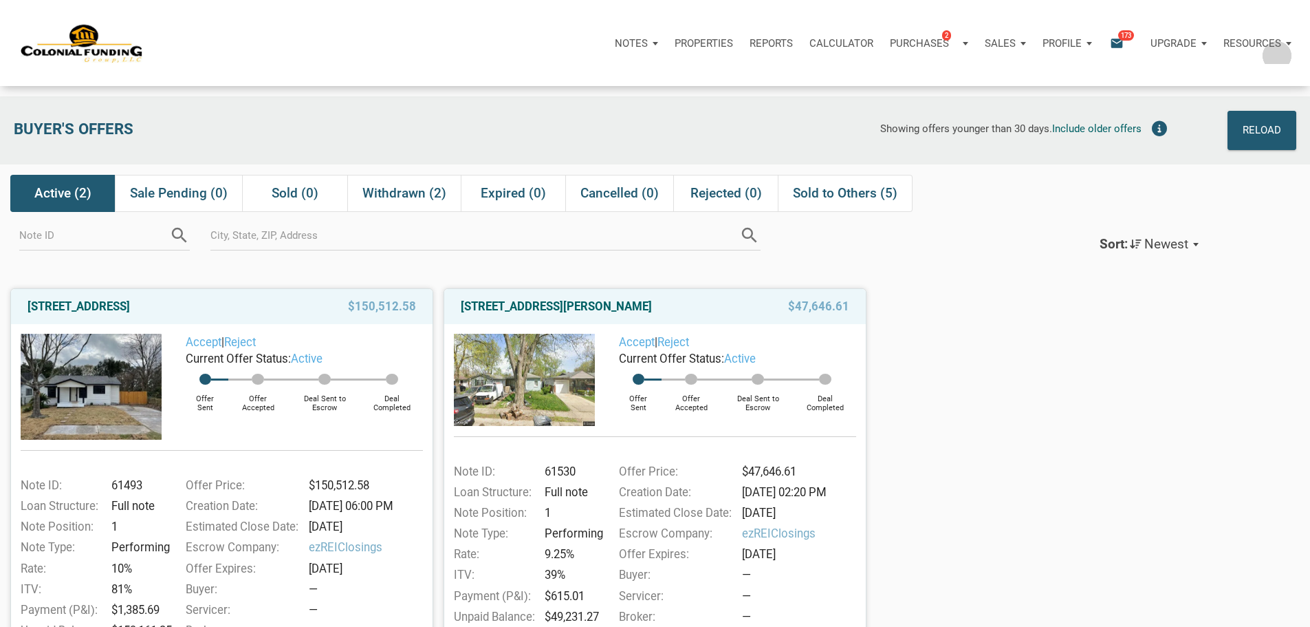
click at [1250, 51] on div "Resources" at bounding box center [1253, 43] width 58 height 16
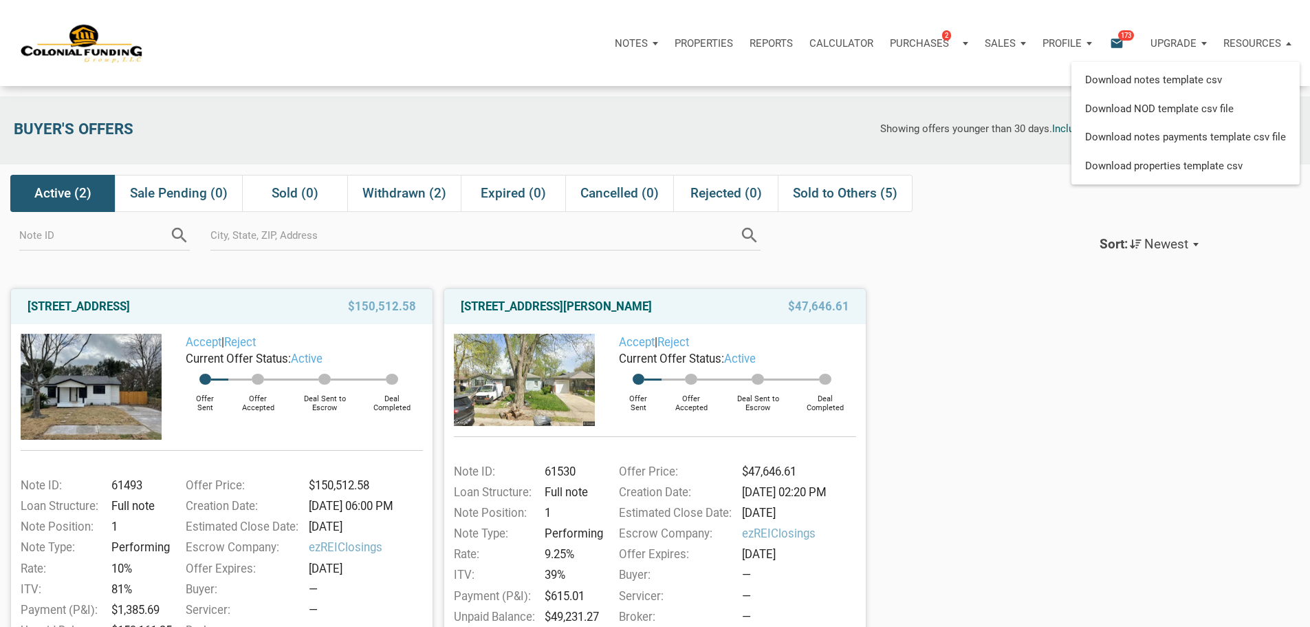
click at [1034, 51] on div "Profile" at bounding box center [1067, 43] width 66 height 41
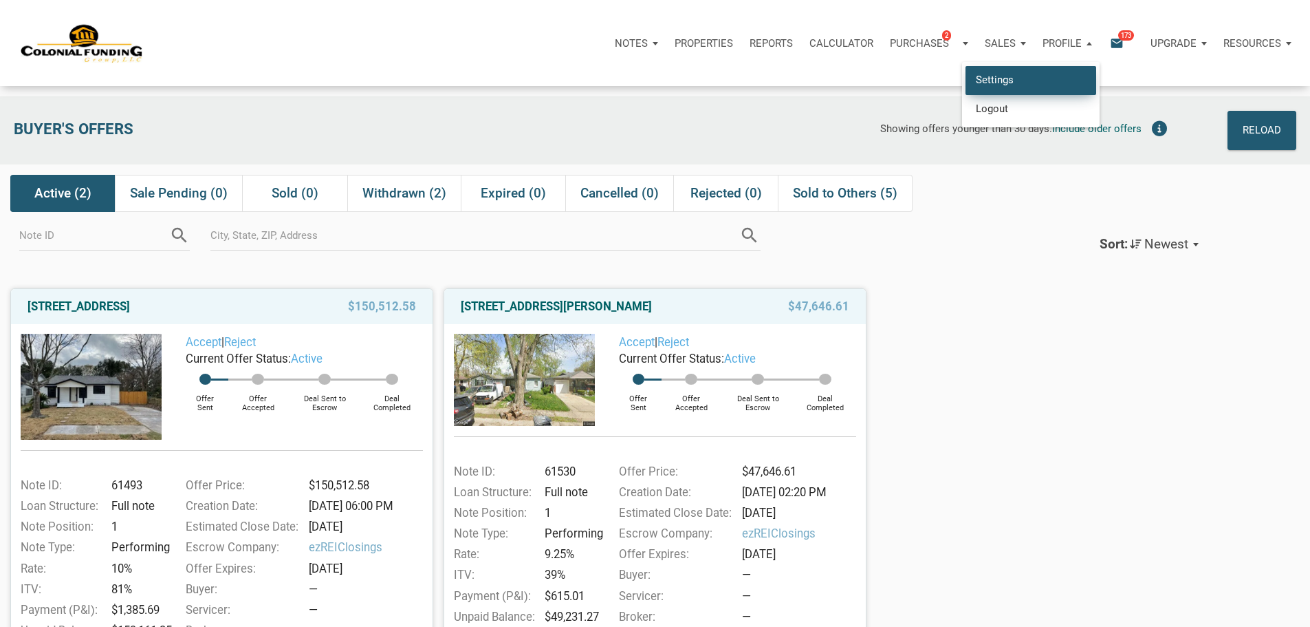
click at [966, 92] on link "Settings" at bounding box center [1031, 80] width 131 height 28
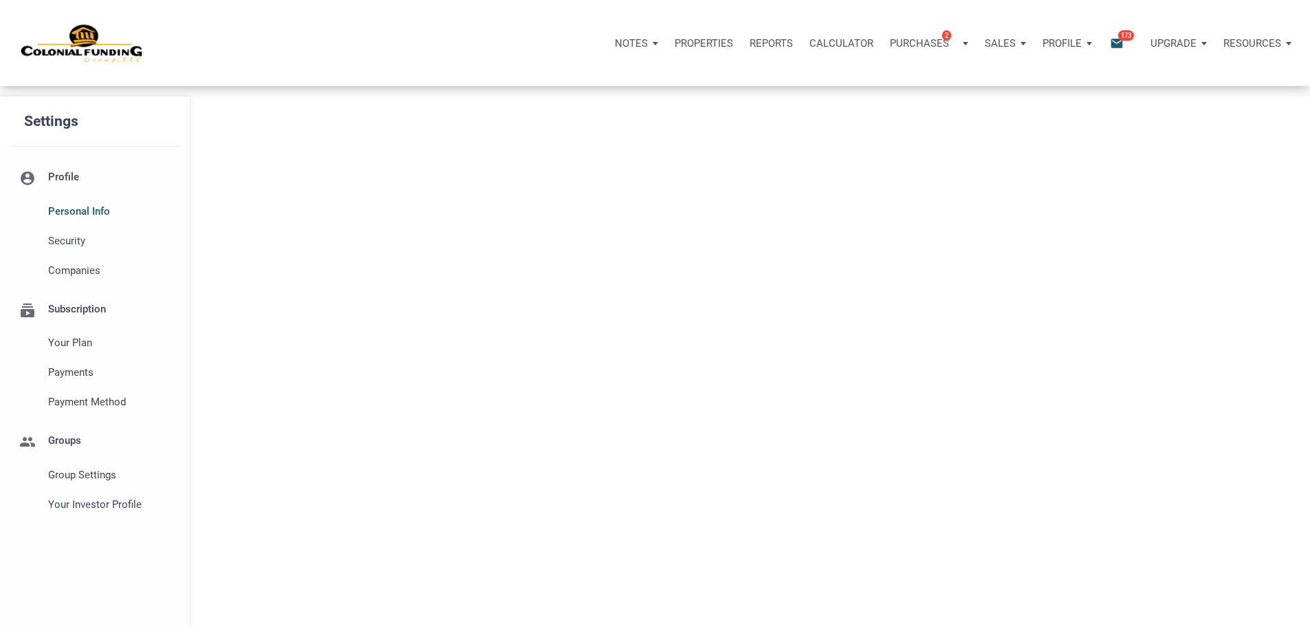
select select
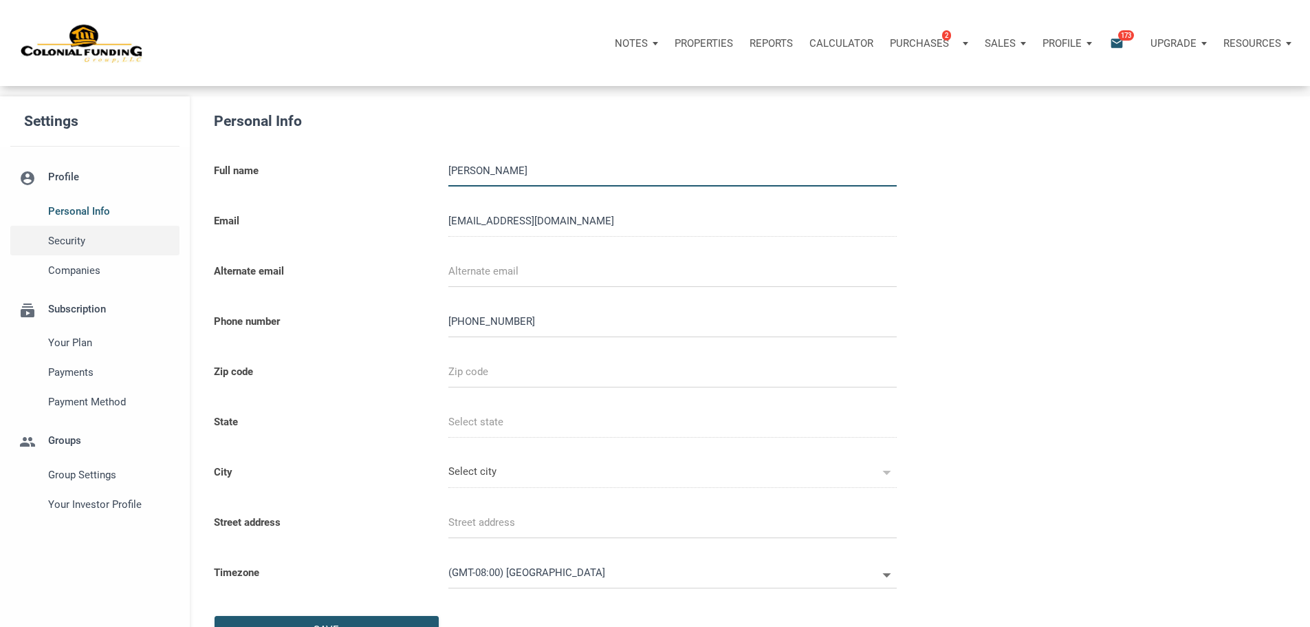
click at [120, 249] on span "Security" at bounding box center [110, 240] width 125 height 17
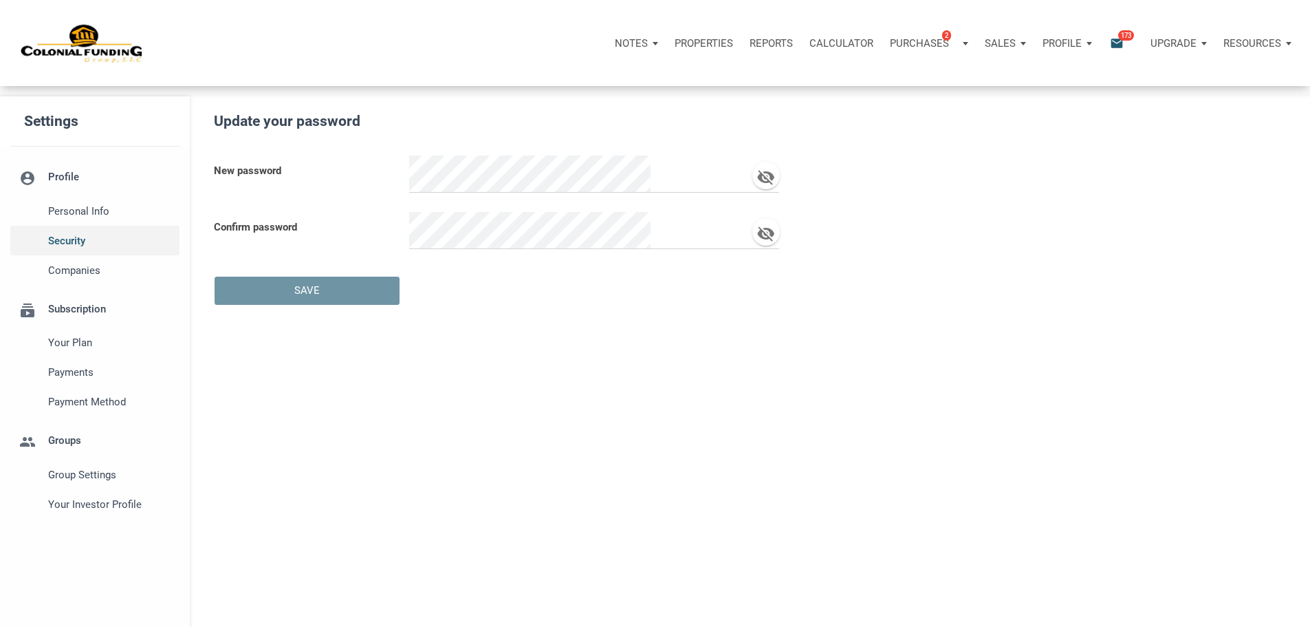
click at [99, 249] on span "Security" at bounding box center [110, 240] width 125 height 17
click at [109, 279] on span "Companies" at bounding box center [110, 270] width 125 height 17
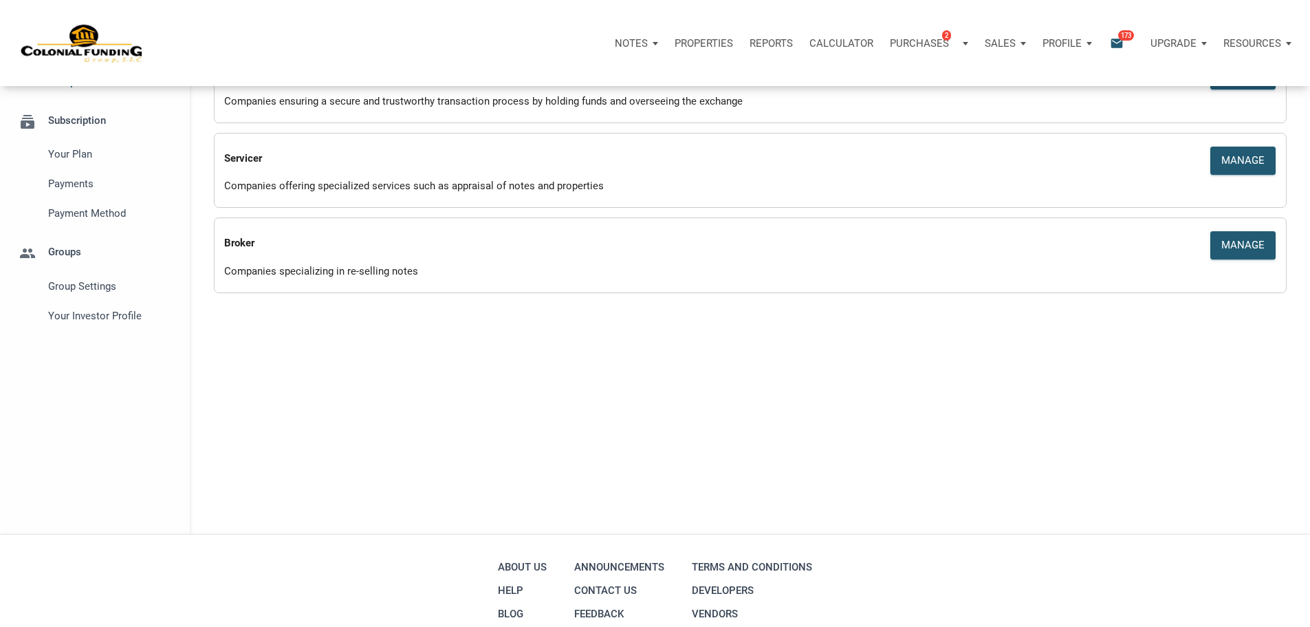
scroll to position [206, 0]
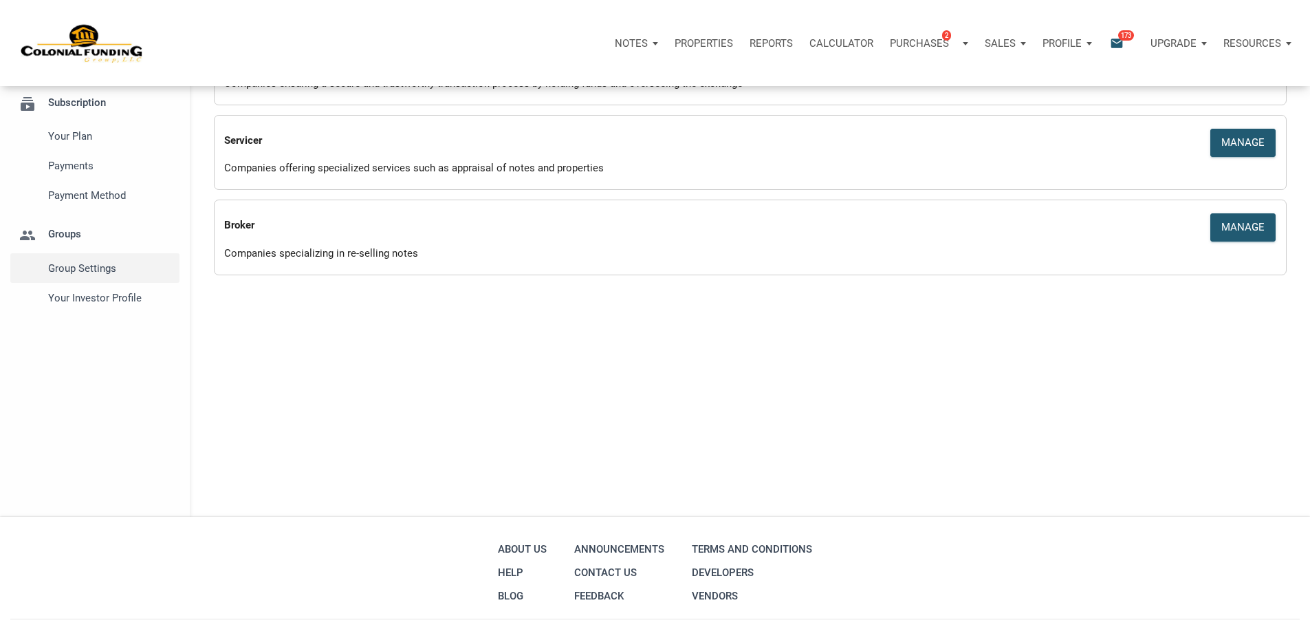
click at [122, 276] on span "Group Settings" at bounding box center [110, 268] width 125 height 17
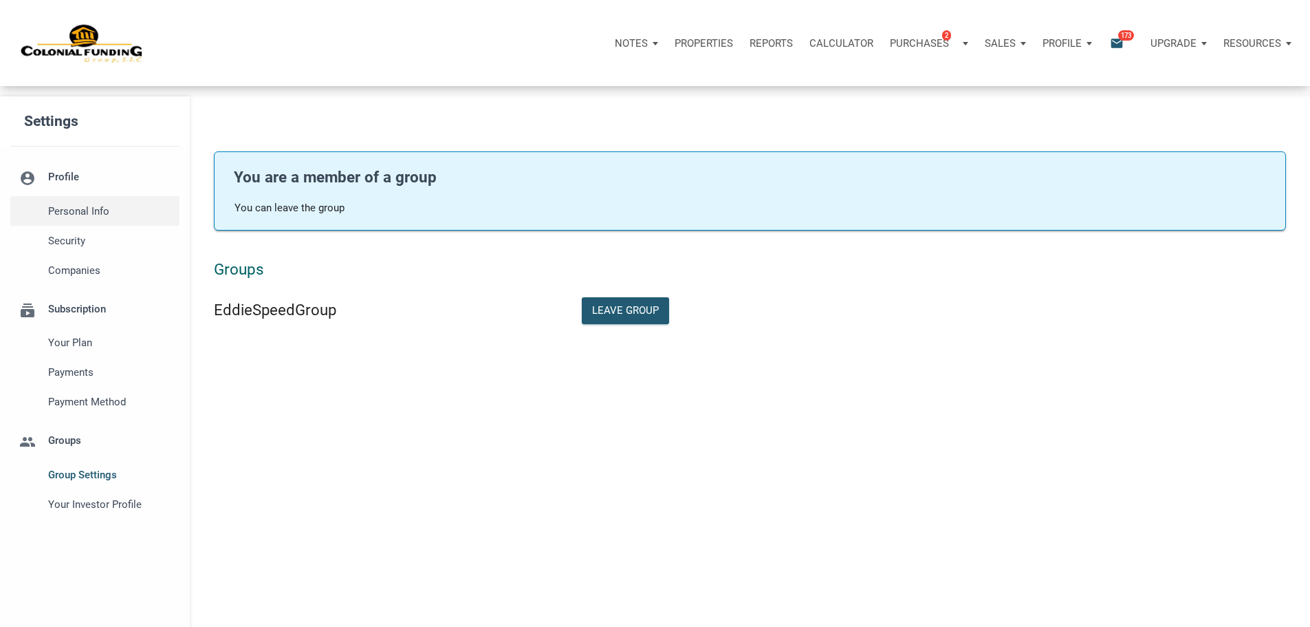
click at [107, 214] on span "Personal Info" at bounding box center [110, 211] width 125 height 17
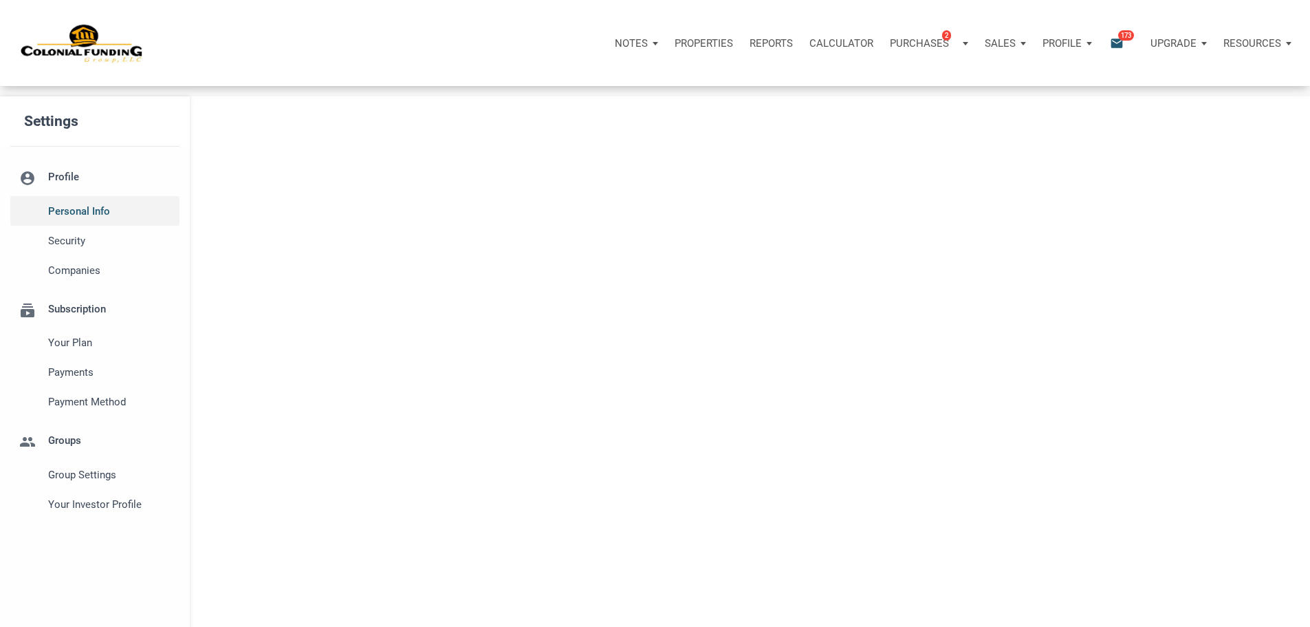
select select
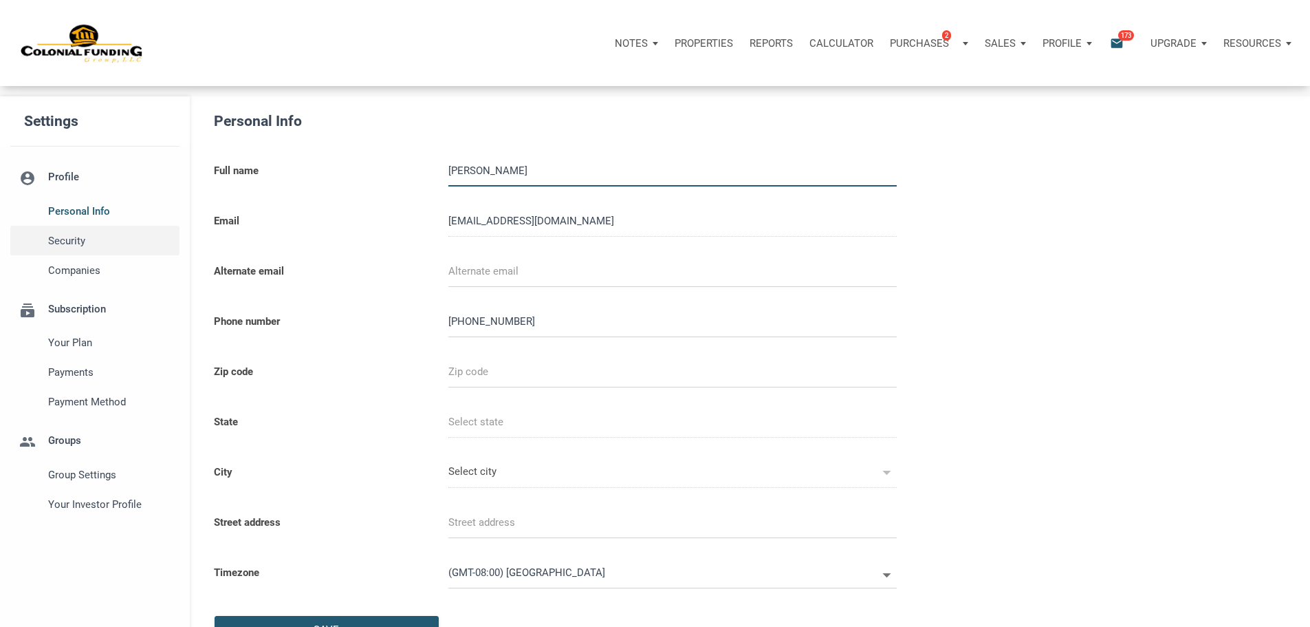
type input "2534481235"
select select
click at [105, 249] on span "Security" at bounding box center [110, 240] width 125 height 17
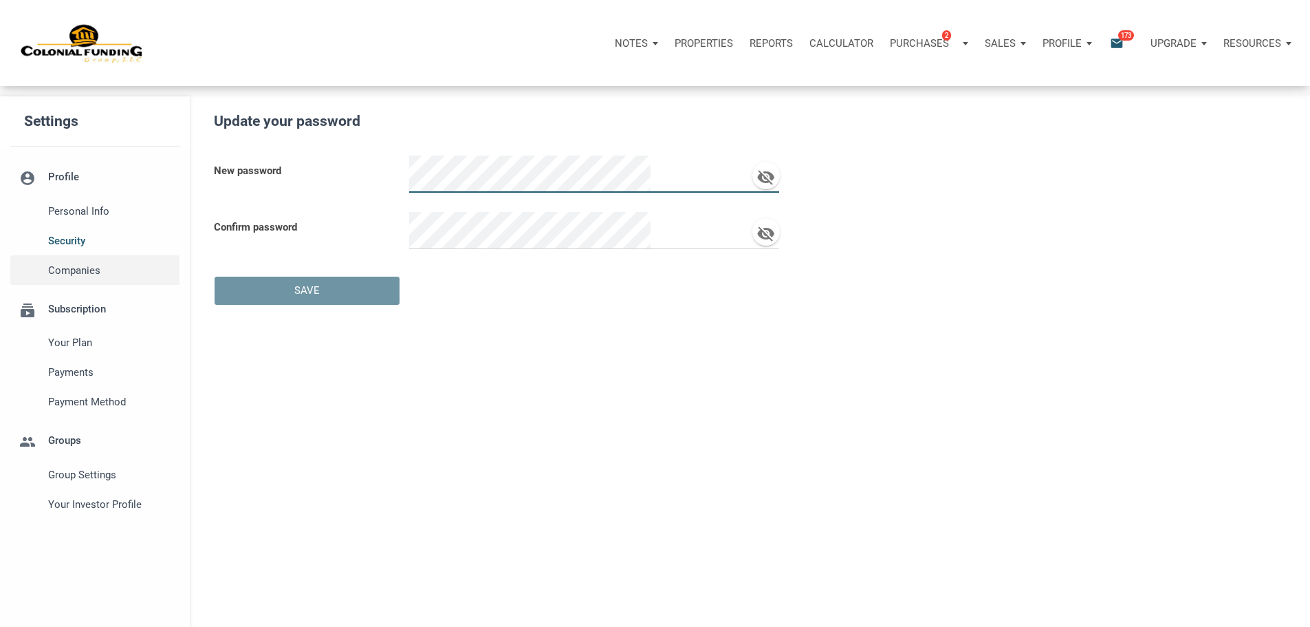
click at [109, 279] on span "Companies" at bounding box center [110, 270] width 125 height 17
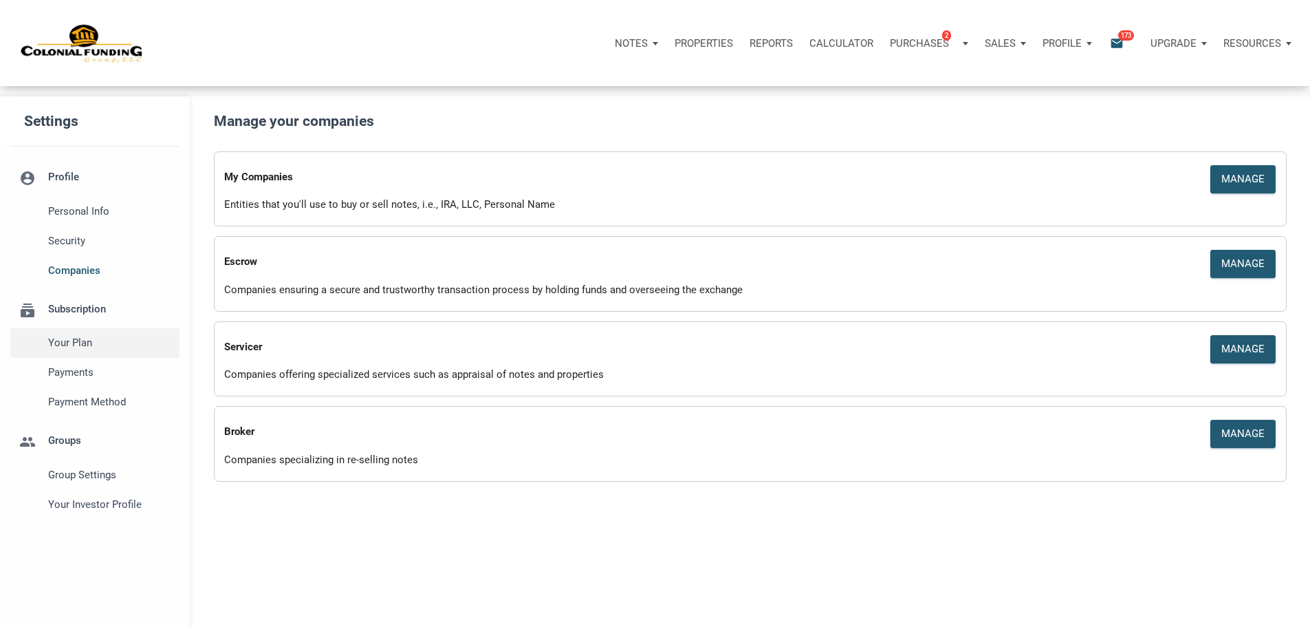
click at [124, 351] on span "Your plan" at bounding box center [110, 342] width 125 height 17
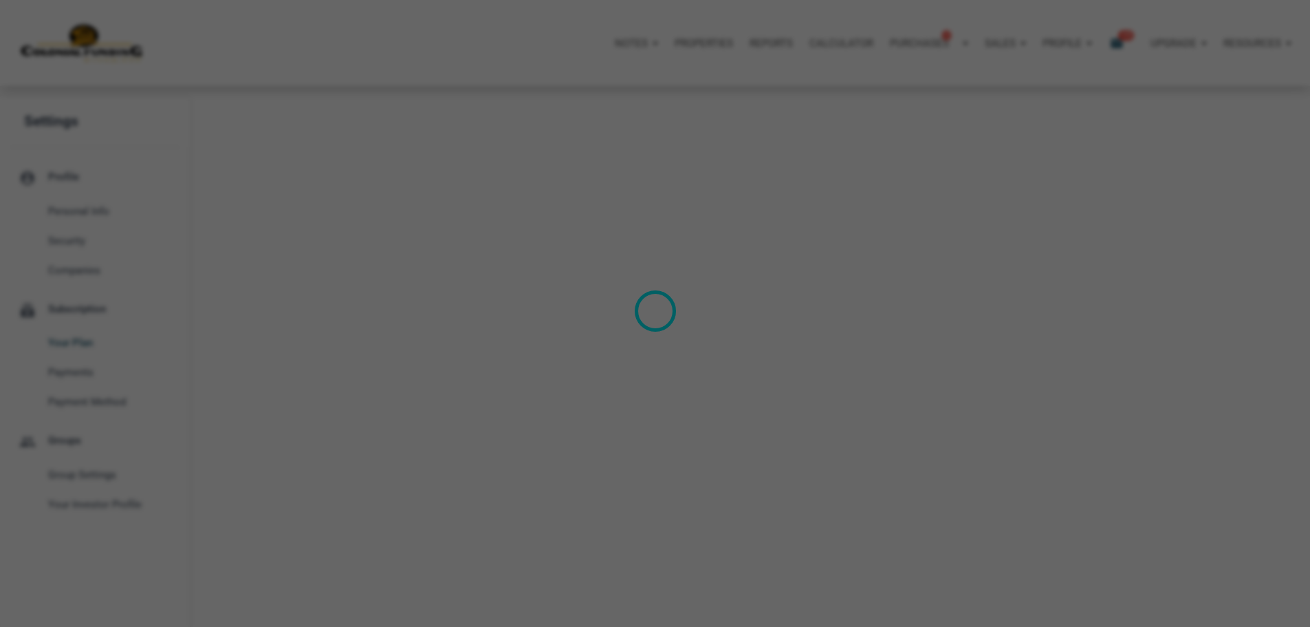
click at [996, 207] on div "Loading" at bounding box center [655, 313] width 1310 height 627
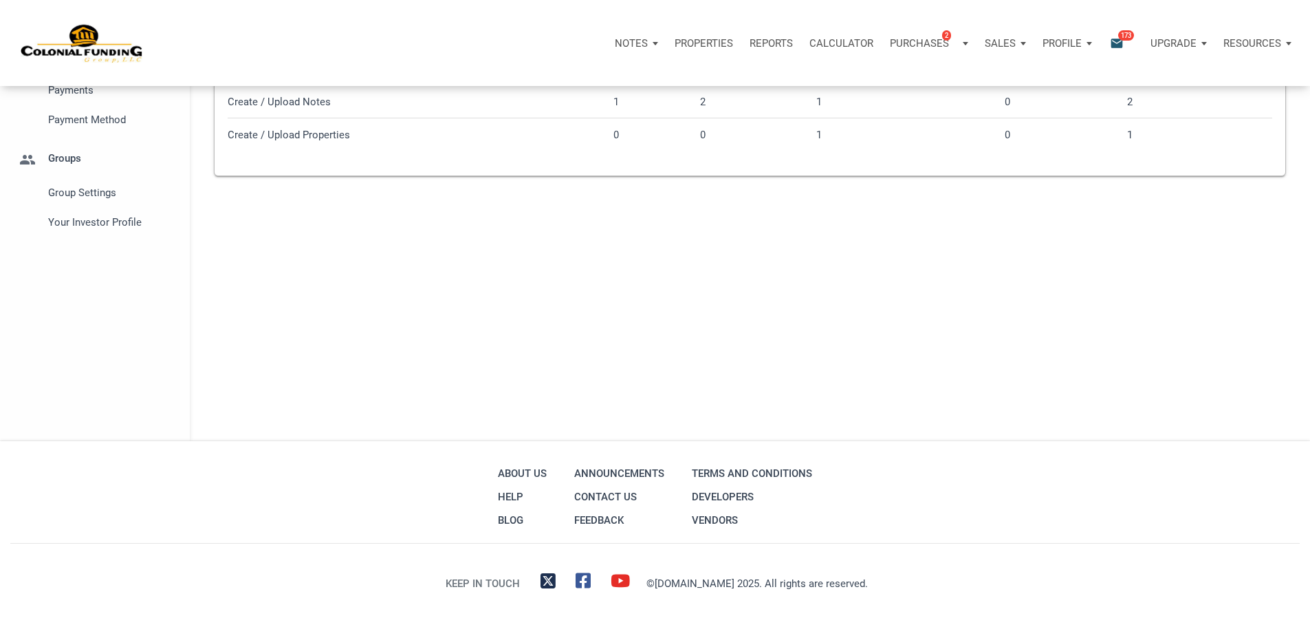
scroll to position [321, 0]
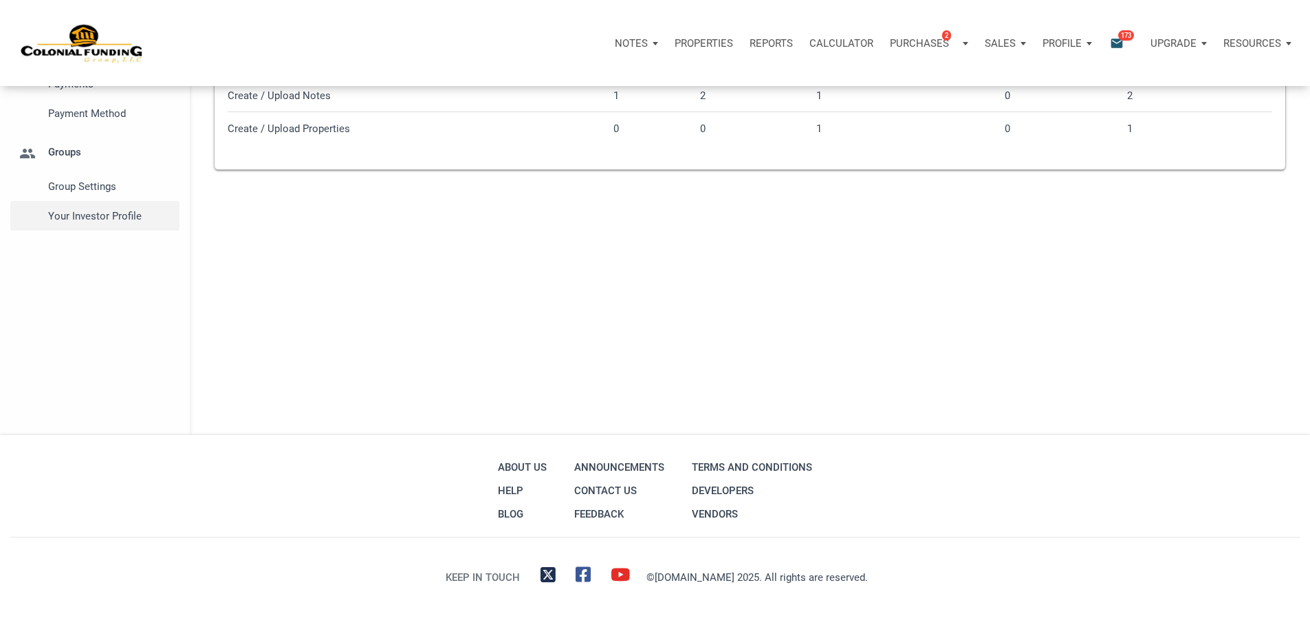
click at [144, 224] on span "Your Investor Profile" at bounding box center [110, 216] width 125 height 17
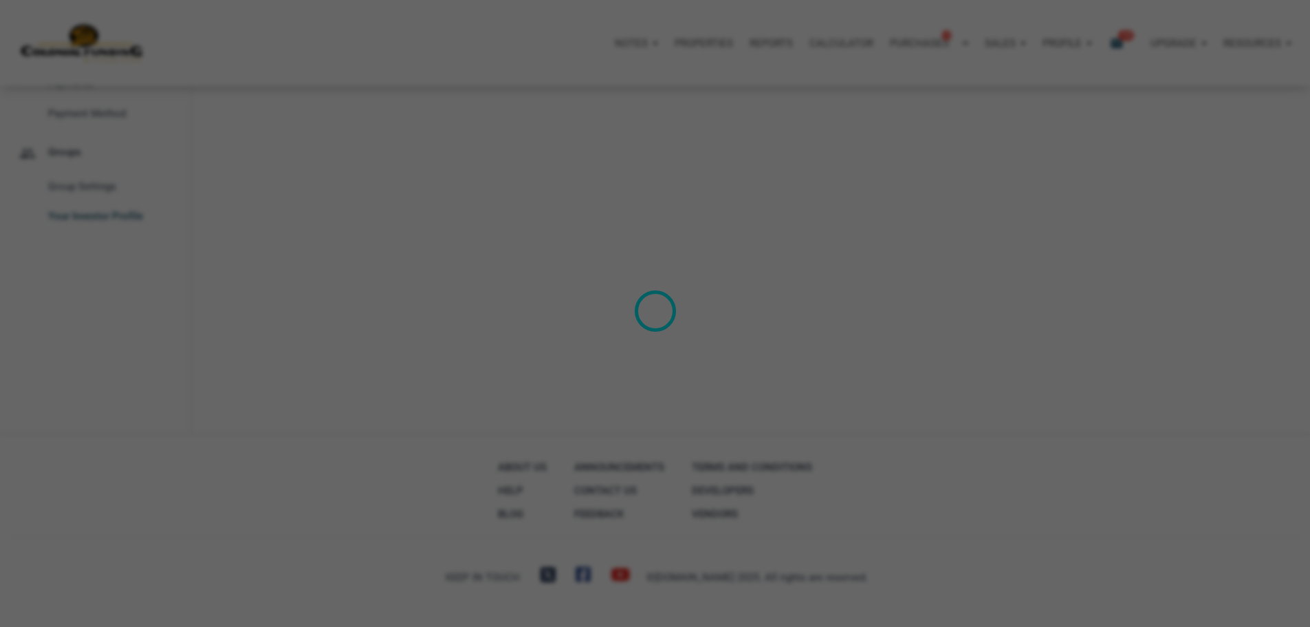
type input "Cash Flow - [DATE] Income"
select select
type input "$ 300,000"
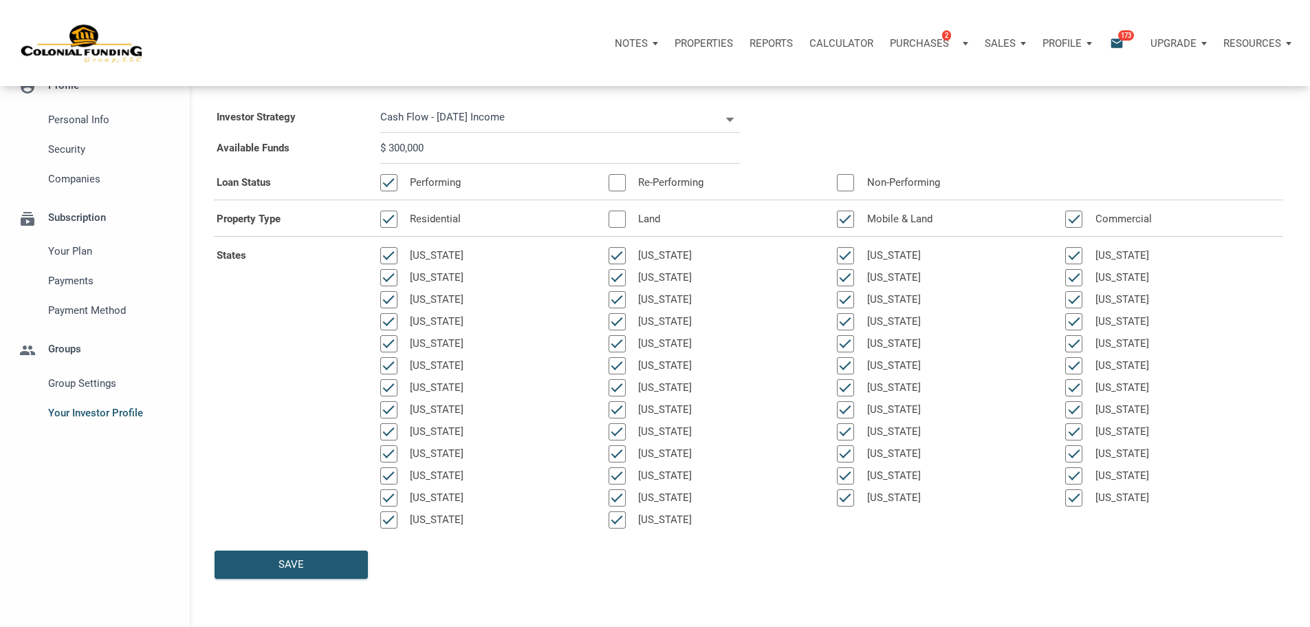
scroll to position [69, 0]
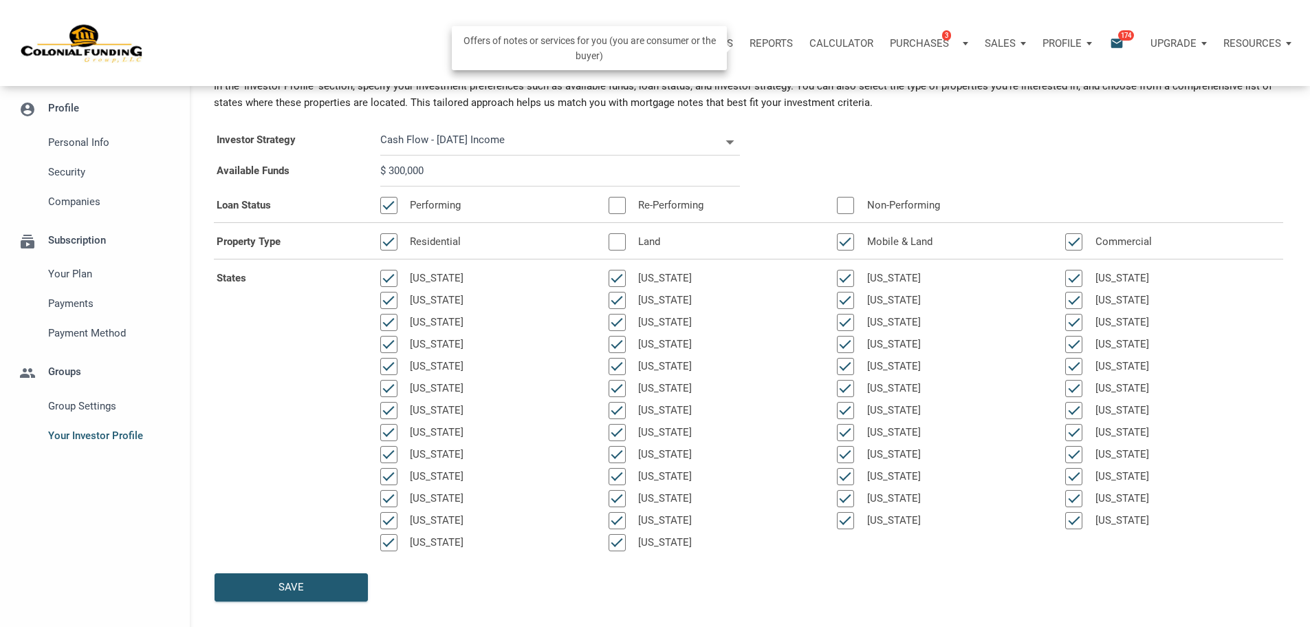
click at [882, 31] on div "Purchases 3" at bounding box center [929, 43] width 95 height 41
click at [843, 86] on link "Note Offers 3" at bounding box center [908, 80] width 131 height 28
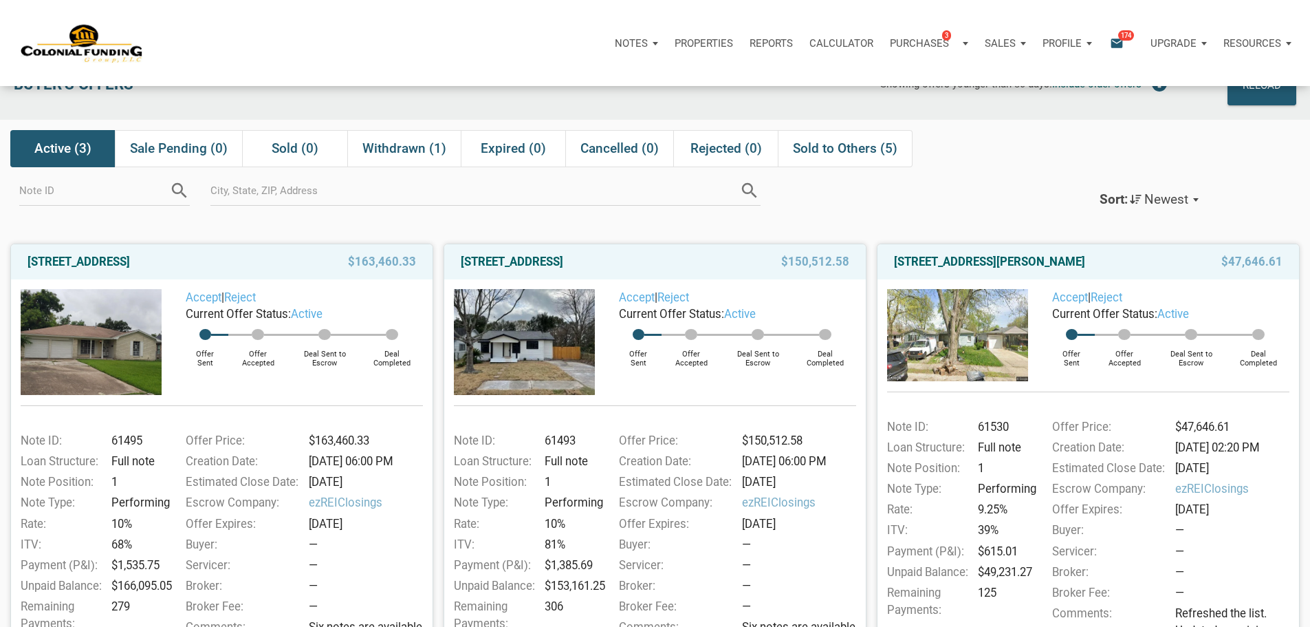
scroll to position [69, 0]
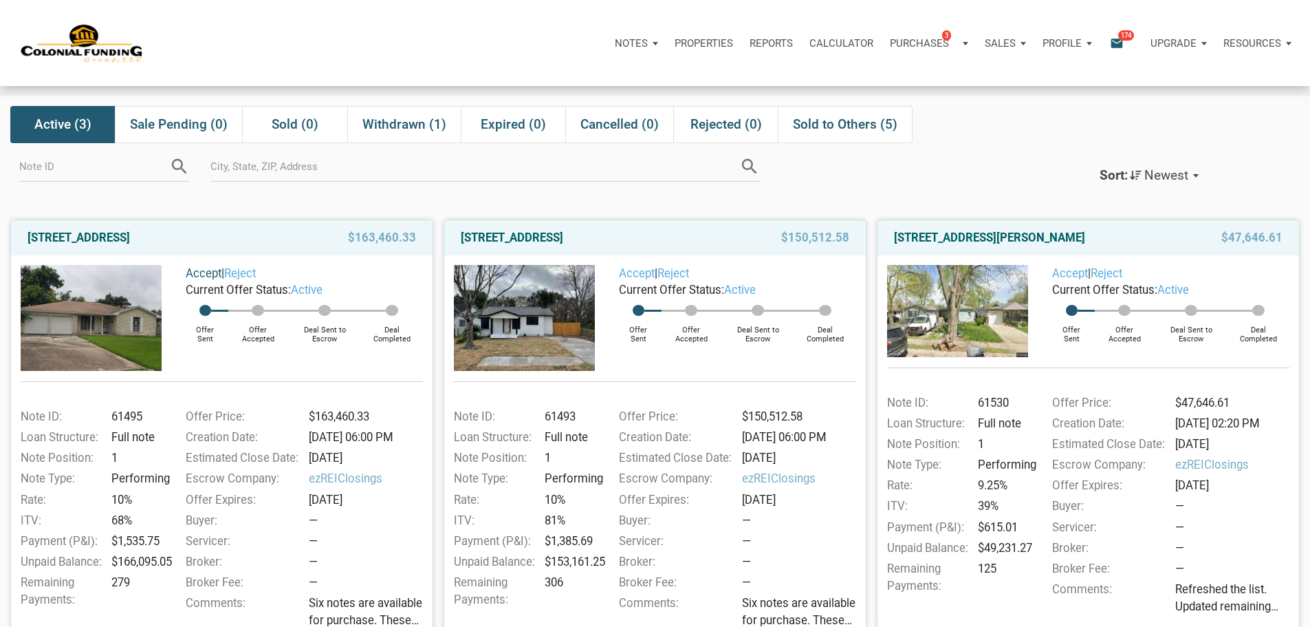
click at [208, 280] on link "Accept" at bounding box center [204, 273] width 36 height 14
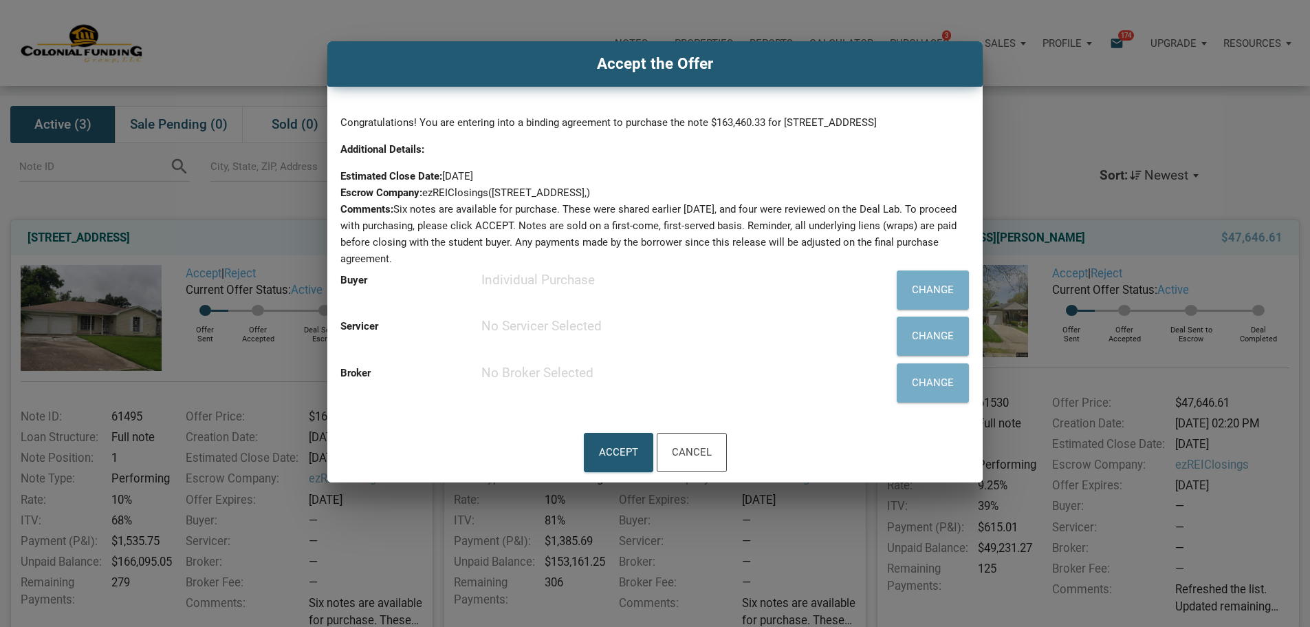
scroll to position [2, 0]
click at [602, 464] on div "Accept" at bounding box center [618, 452] width 39 height 23
click at [912, 301] on div "Change" at bounding box center [933, 290] width 42 height 23
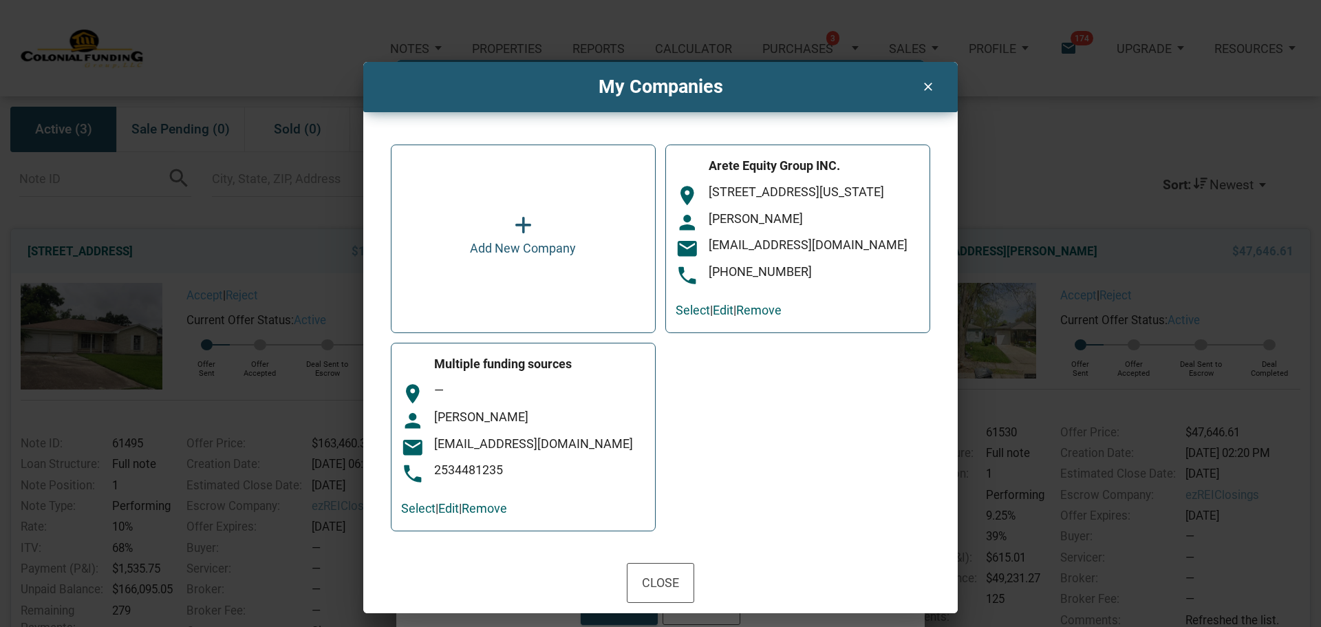
click at [772, 153] on div "Arete Equity Group INC. room [STREET_ADDRESS][US_STATE] person [PERSON_NAME] em…" at bounding box center [797, 238] width 265 height 188
click at [691, 316] on link "Select" at bounding box center [692, 310] width 34 height 14
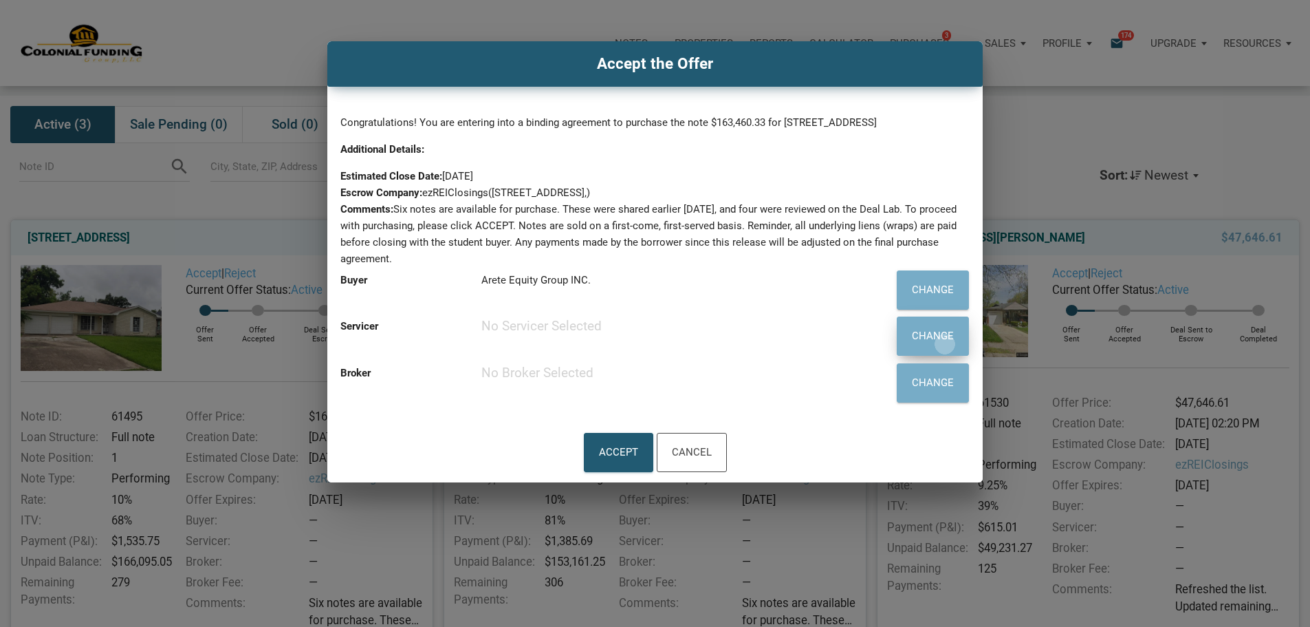
click at [912, 347] on div "Change" at bounding box center [933, 336] width 42 height 23
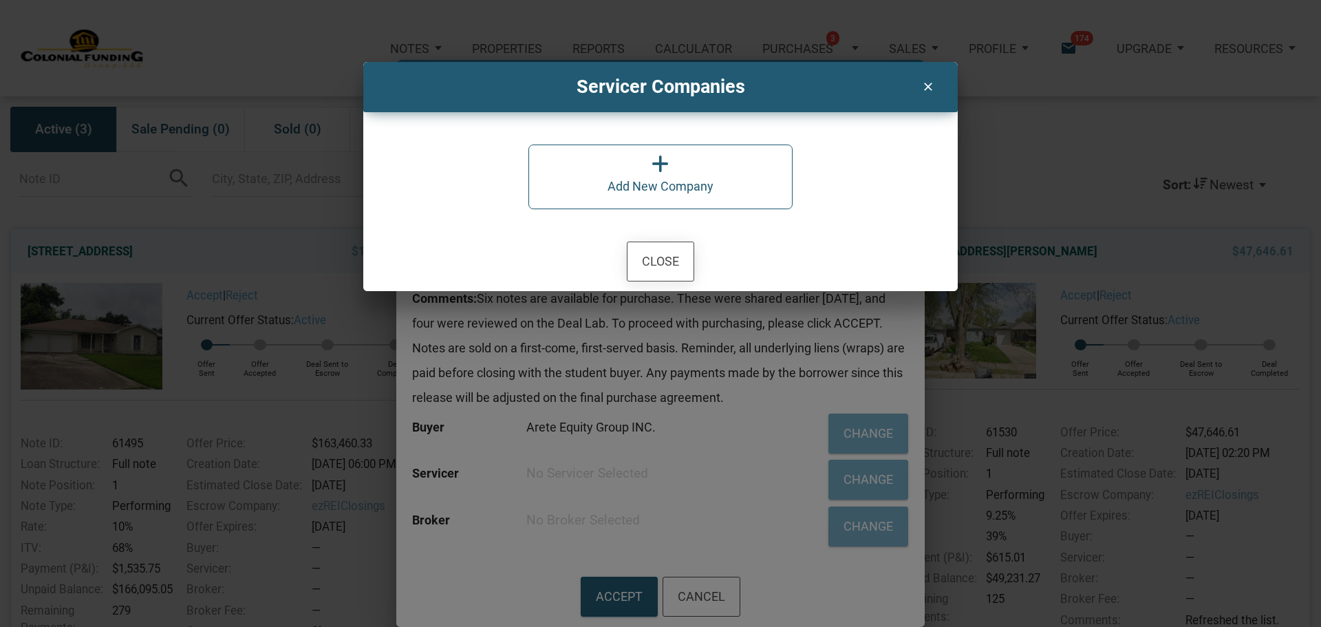
click at [655, 266] on div "Close" at bounding box center [660, 261] width 37 height 23
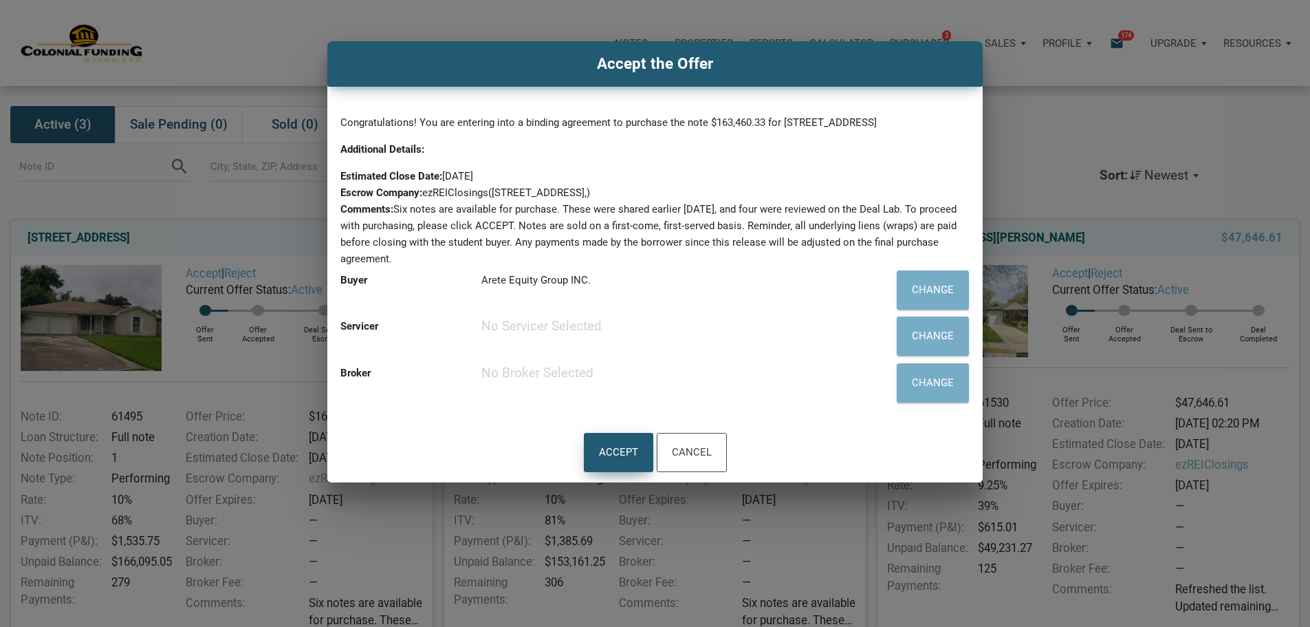
click at [611, 464] on div "Accept" at bounding box center [618, 452] width 39 height 23
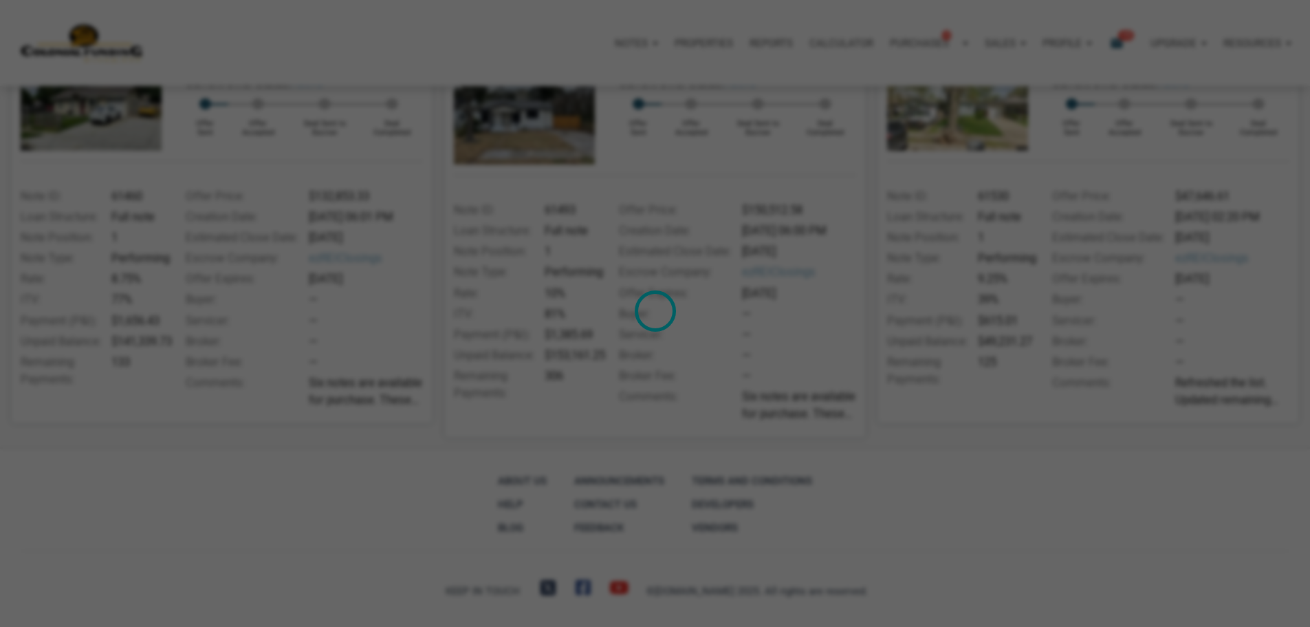
scroll to position [0, 0]
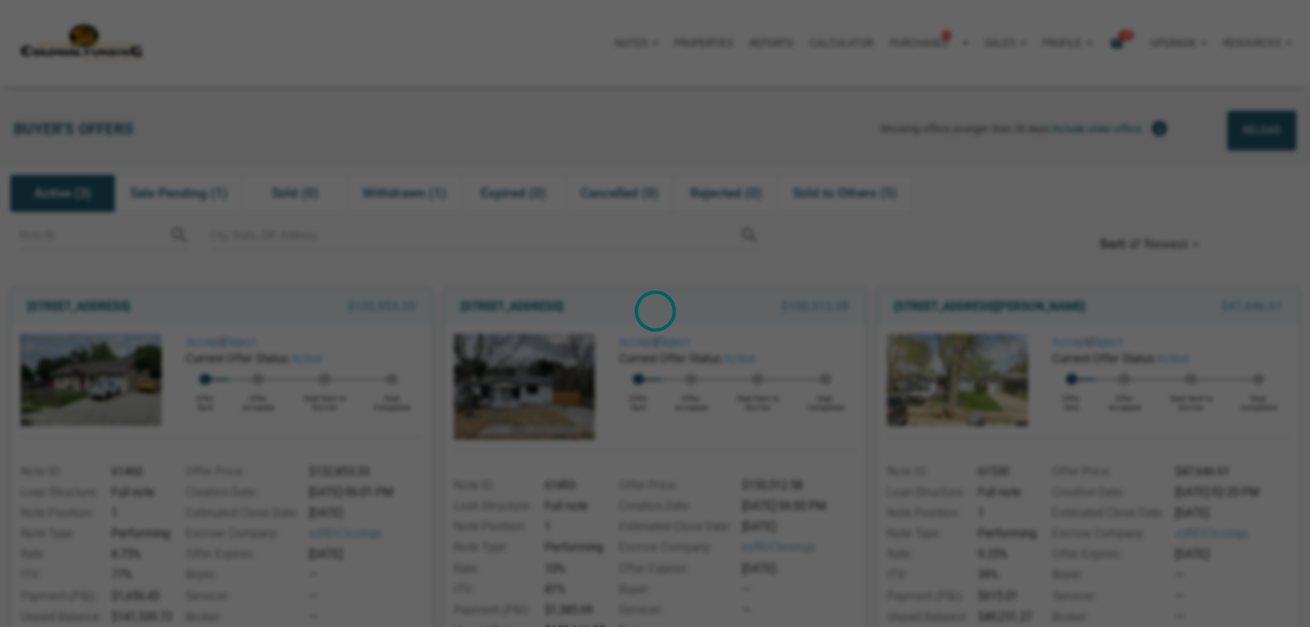
click at [698, 389] on div "Loading" at bounding box center [655, 313] width 1310 height 627
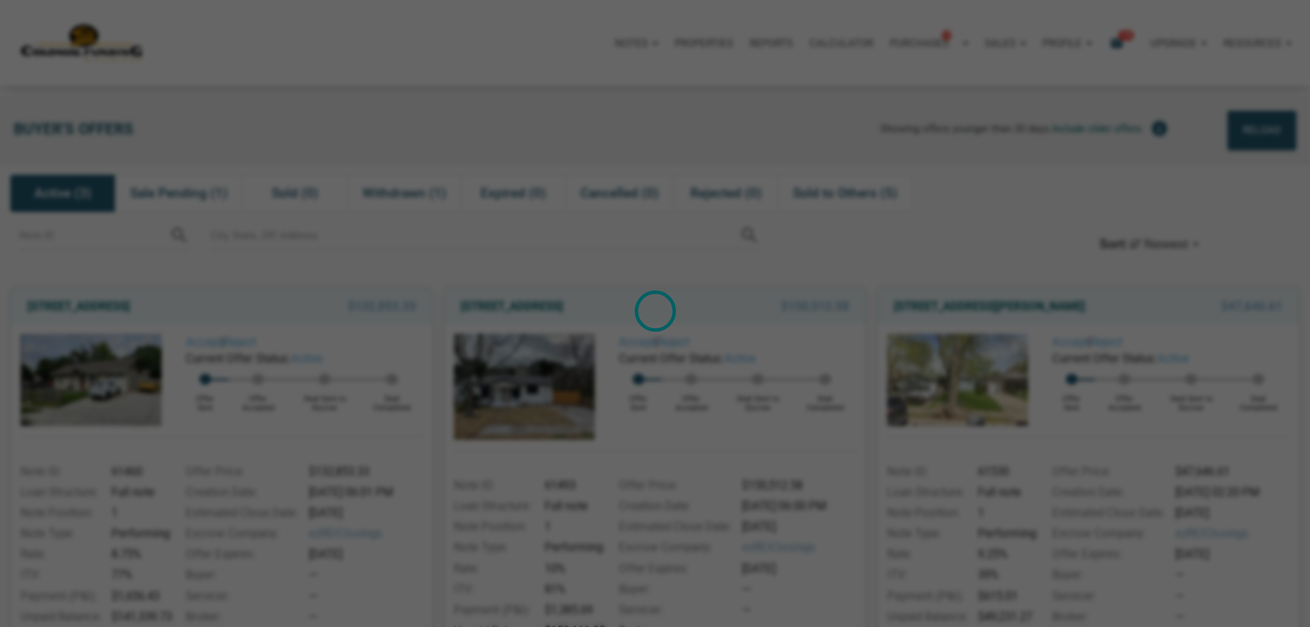
click at [698, 389] on div "Loading" at bounding box center [655, 313] width 1310 height 627
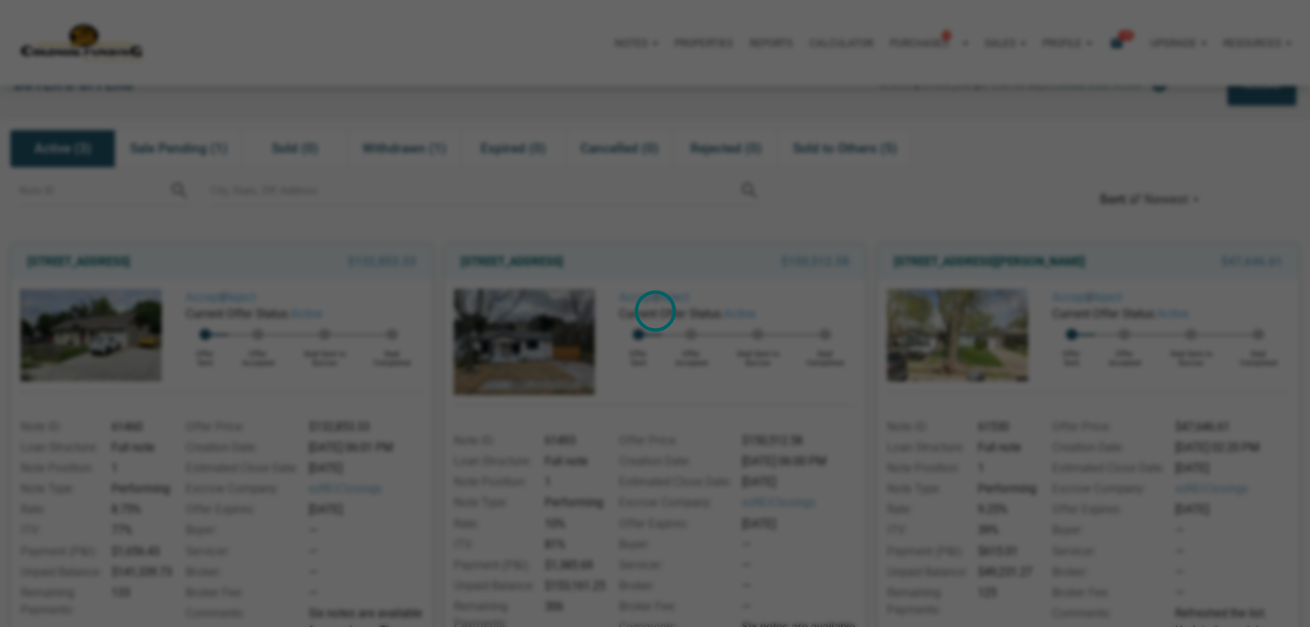
scroll to position [69, 0]
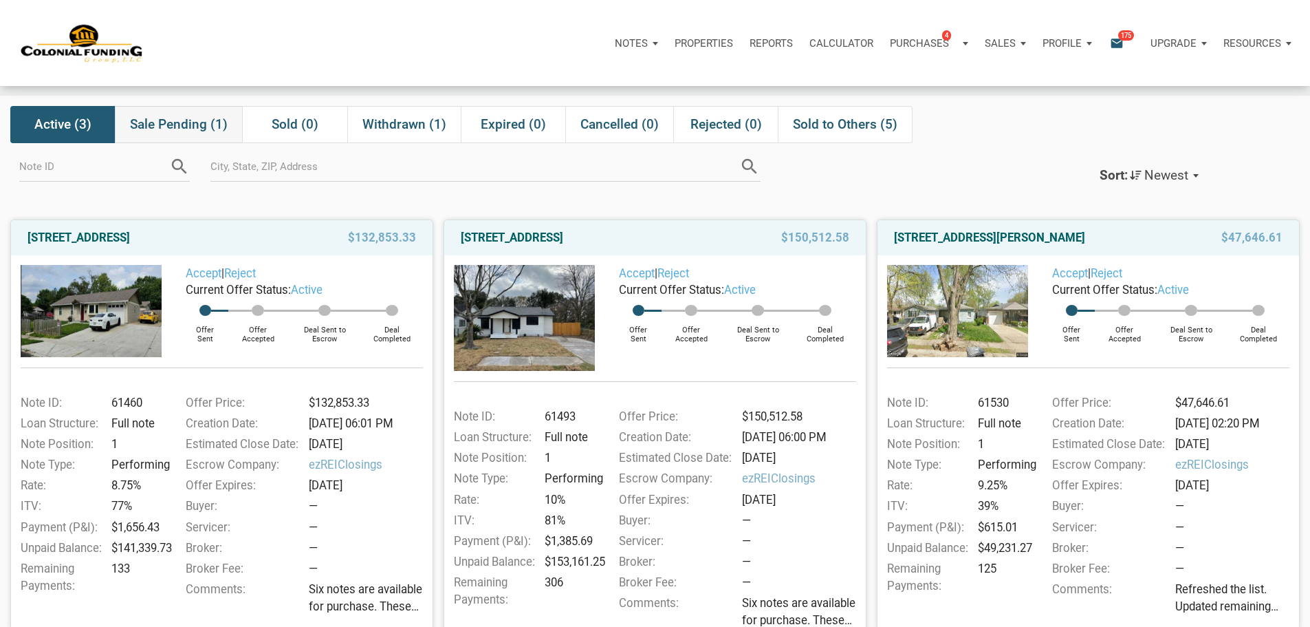
click at [150, 114] on div "Sale Pending (1)" at bounding box center [178, 124] width 127 height 37
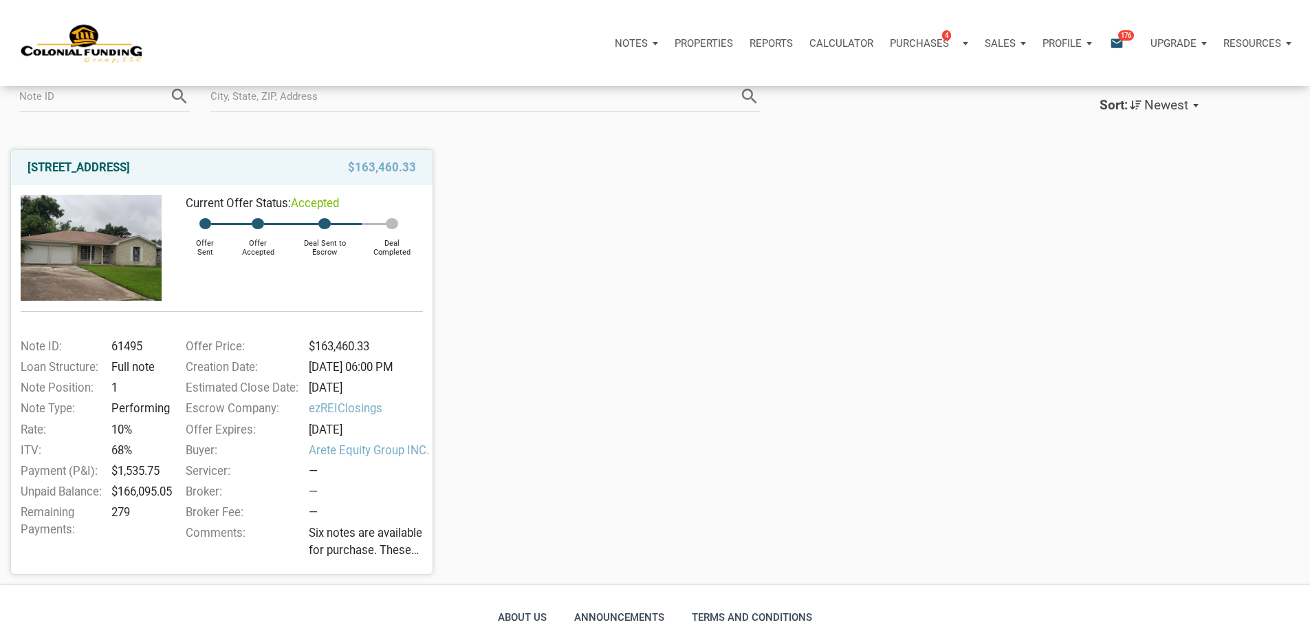
scroll to position [138, 0]
